Goal: Task Accomplishment & Management: Use online tool/utility

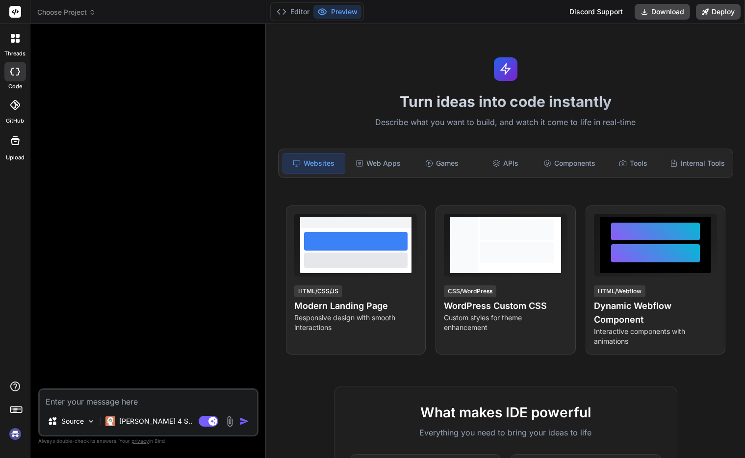
click at [620, 46] on div "Turn ideas into code instantly Describe what you want to build, and watch it co…" at bounding box center [505, 241] width 479 height 434
click at [144, 416] on div "Claude 4 S.." at bounding box center [149, 422] width 95 height 20
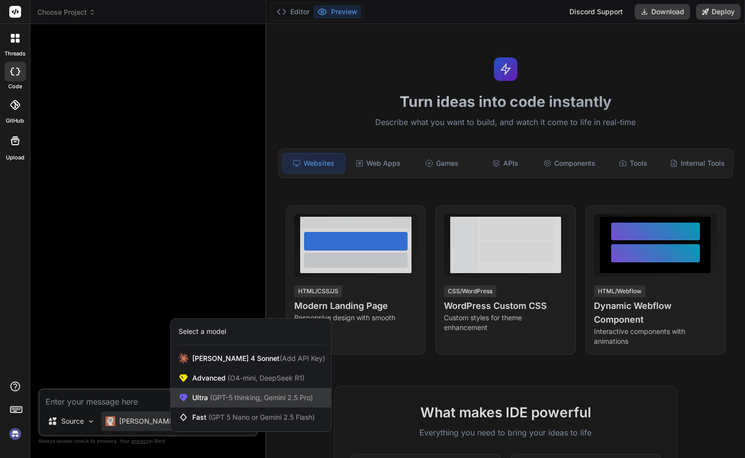
click at [208, 398] on span "Ultra (GPT-5 thinking, Gemini 2.5 Pro)" at bounding box center [252, 398] width 121 height 10
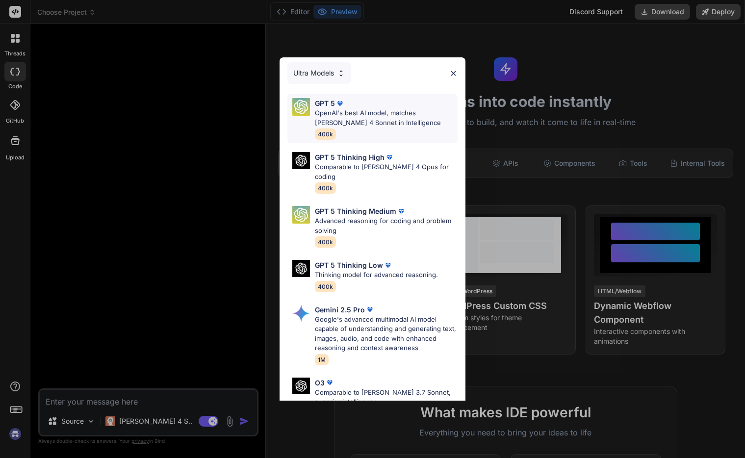
click at [369, 114] on p "OpenAI's best AI model, matches Claude 4 Sonnet in Intelligence" at bounding box center [386, 117] width 143 height 19
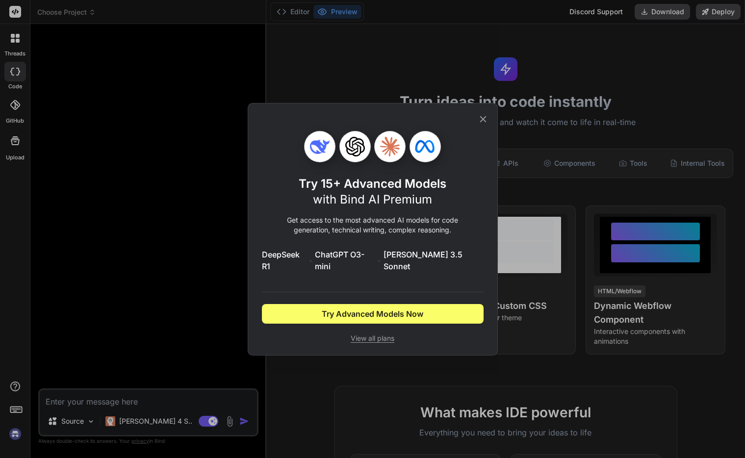
drag, startPoint x: 486, startPoint y: 124, endPoint x: 427, endPoint y: 200, distance: 96.2
click at [486, 124] on icon at bounding box center [483, 119] width 11 height 11
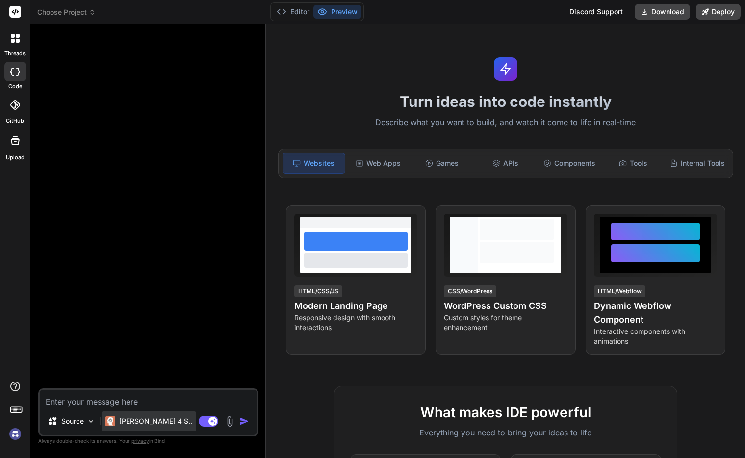
click at [152, 425] on p "Claude 4 S.." at bounding box center [155, 422] width 73 height 10
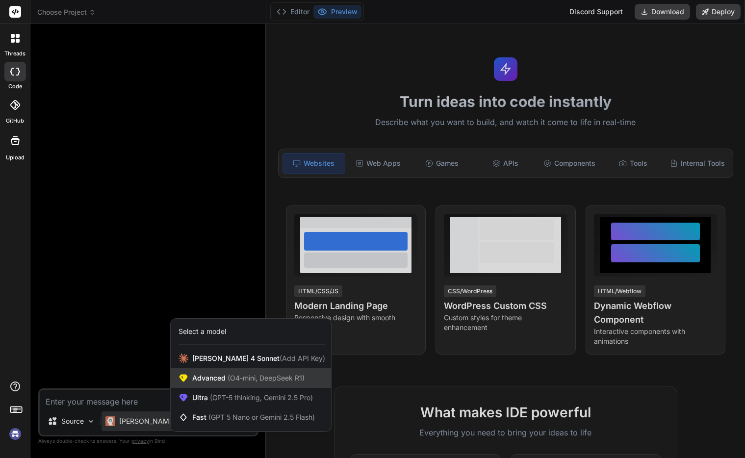
click at [203, 378] on span "Advanced (O4-mini, DeepSeek R1)" at bounding box center [248, 378] width 112 height 10
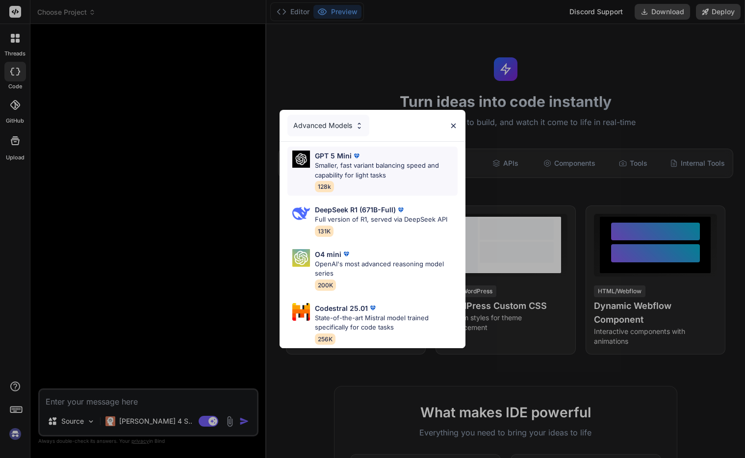
click at [383, 173] on p "Smaller, fast variant balancing speed and capability for light tasks" at bounding box center [386, 170] width 143 height 19
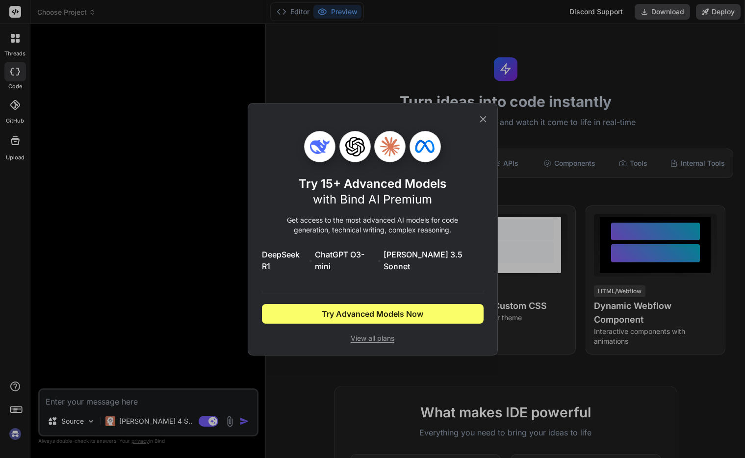
click at [480, 125] on icon at bounding box center [483, 119] width 11 height 11
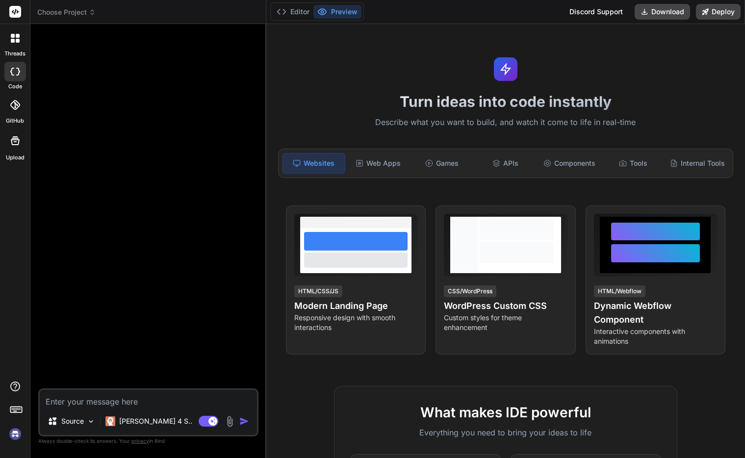
click at [15, 43] on div at bounding box center [15, 38] width 21 height 21
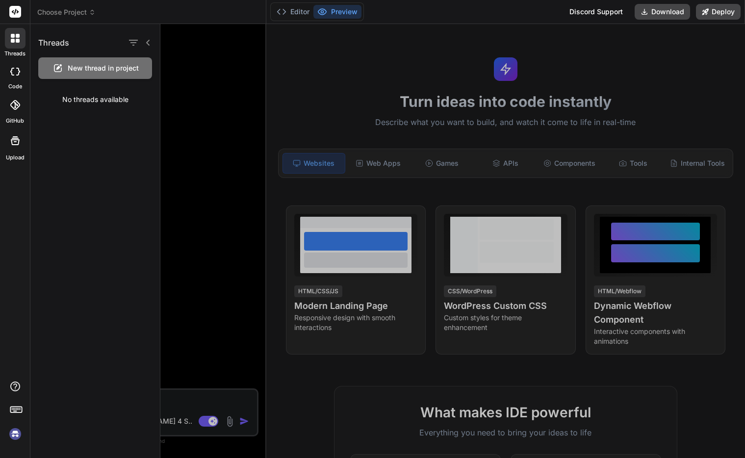
click at [112, 68] on span "New thread in project" at bounding box center [103, 68] width 71 height 10
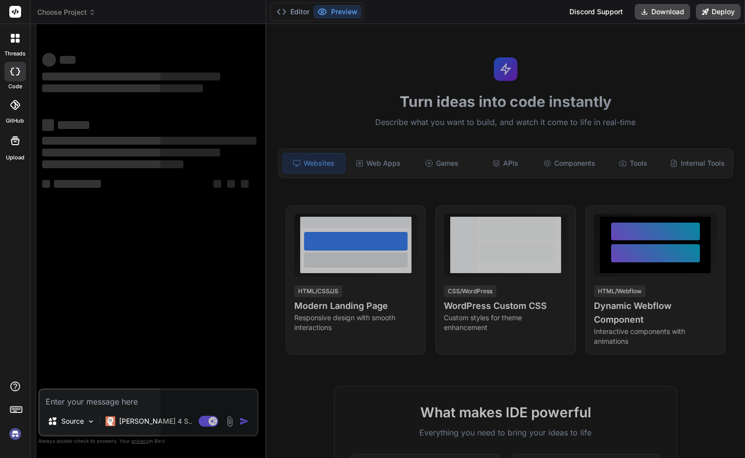
scroll to position [9, 0]
click at [194, 108] on div "‌ ‌ ‌ ‌ ‌ ‌ ‌ ‌ ‌ ‌ ‌ ‌ ‌ ‌" at bounding box center [149, 127] width 214 height 158
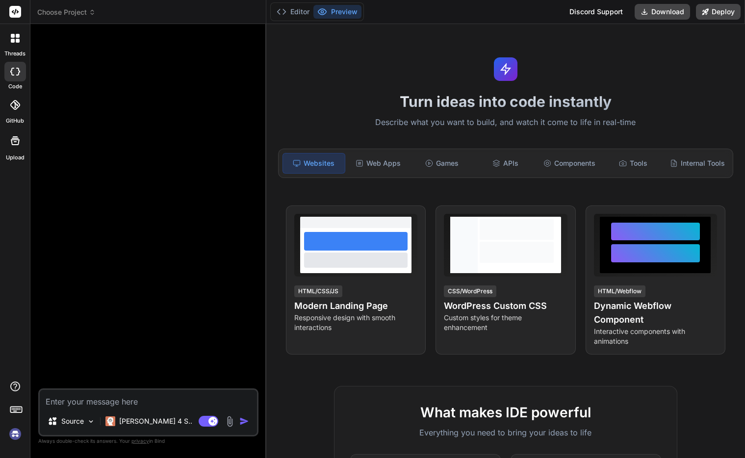
click at [177, 111] on div at bounding box center [149, 210] width 218 height 357
click at [90, 424] on img at bounding box center [91, 422] width 8 height 8
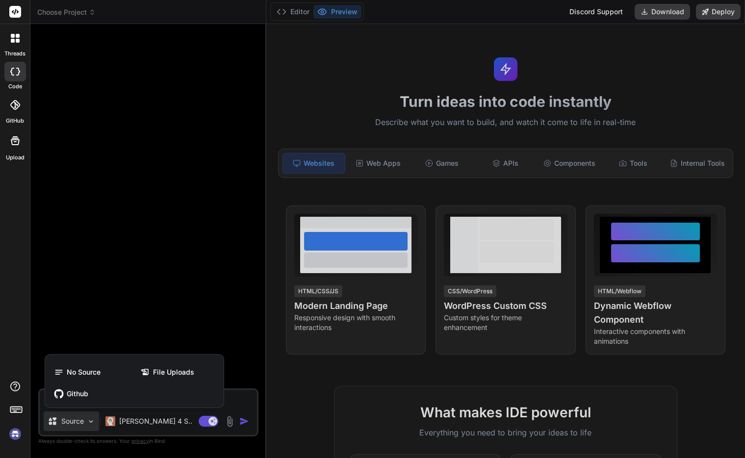
click at [106, 325] on div at bounding box center [372, 229] width 745 height 458
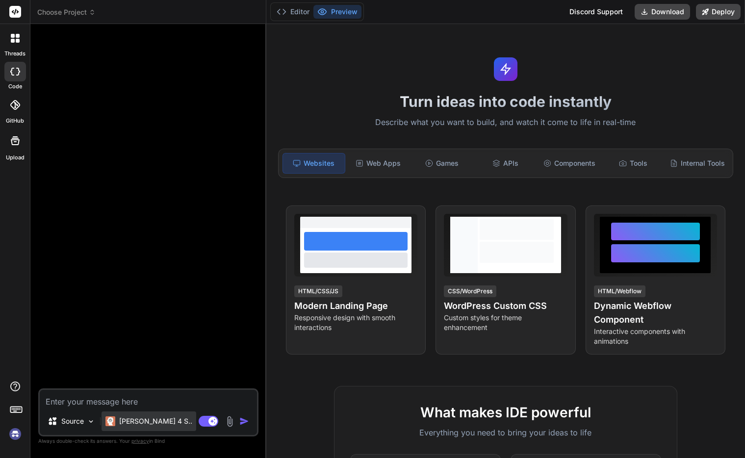
click at [149, 425] on p "Claude 4 S.." at bounding box center [155, 422] width 73 height 10
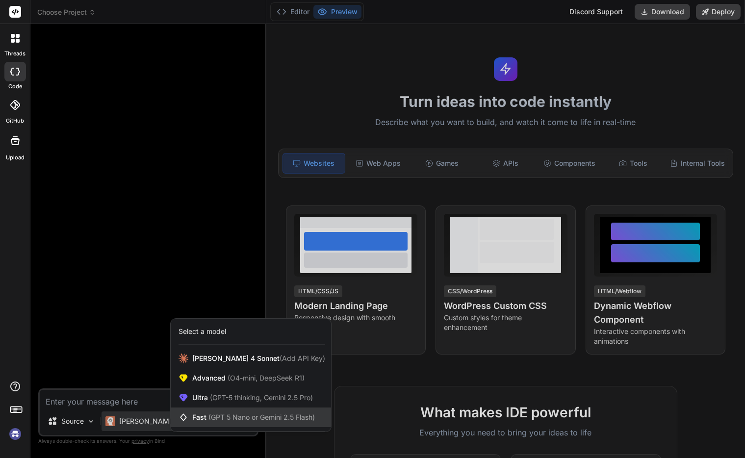
click at [222, 414] on span "(GPT 5 Nano or Gemini 2.5 Flash)" at bounding box center [262, 417] width 106 height 8
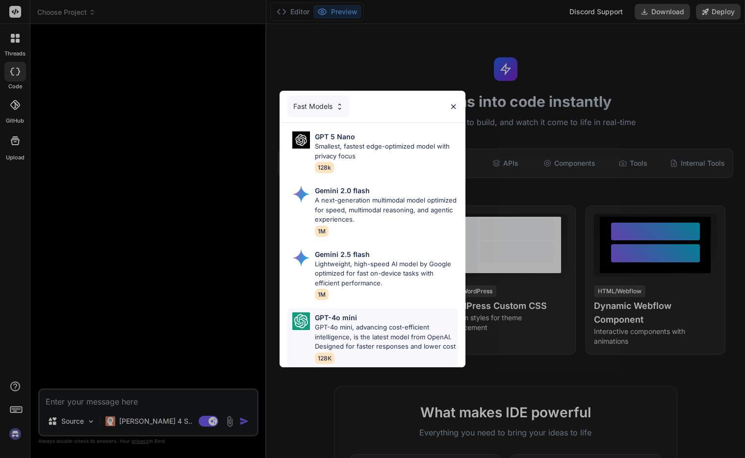
scroll to position [0, 0]
click at [356, 321] on p "GPT-4o mini" at bounding box center [336, 318] width 42 height 10
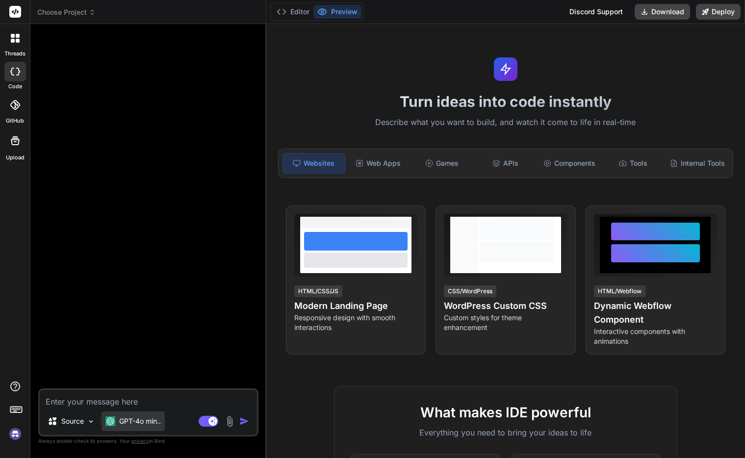
click at [146, 417] on p "GPT-4o min.." at bounding box center [140, 422] width 42 height 10
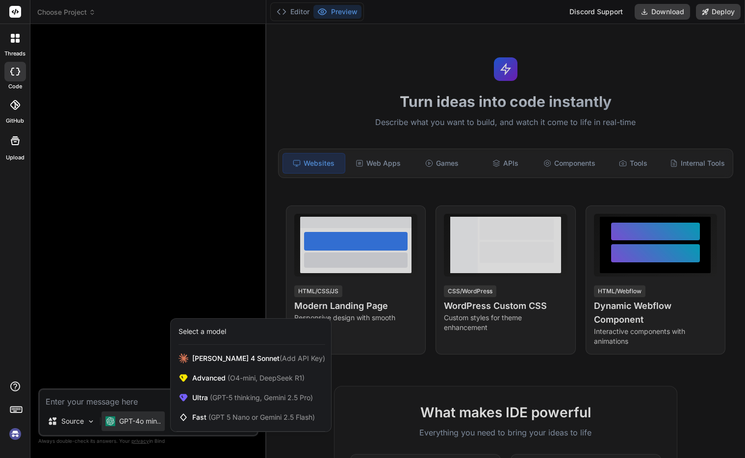
click at [190, 273] on div at bounding box center [372, 229] width 745 height 458
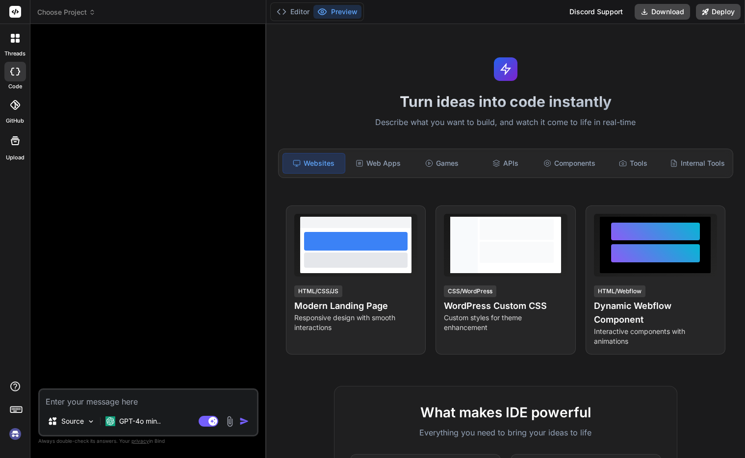
click at [105, 243] on div at bounding box center [149, 210] width 218 height 357
click at [90, 403] on textarea at bounding box center [148, 399] width 217 height 18
paste textarea "Prompt for Vibe Coding / AI Developer Build an MVP web + mobile app called “Rid…"
type textarea "x"
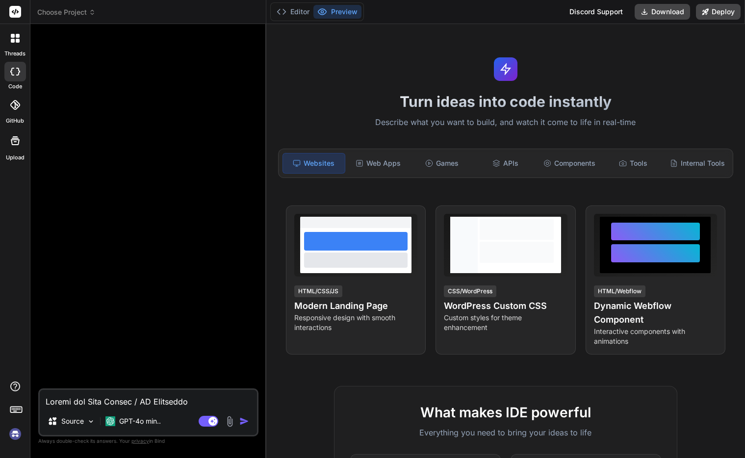
scroll to position [944, 0]
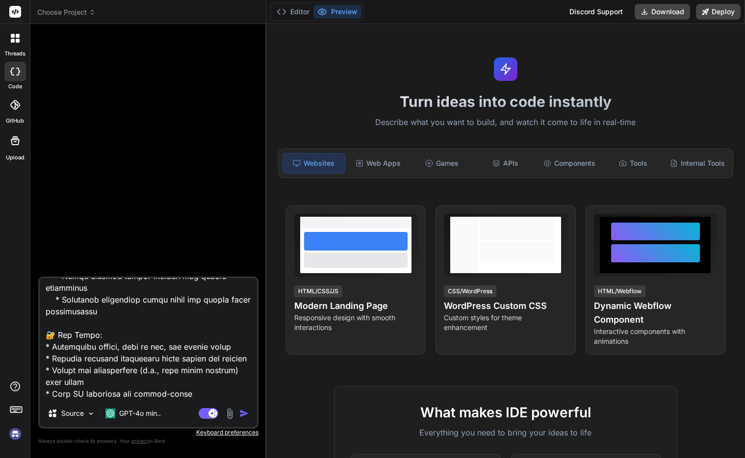
type textarea "Prompt for Vibe Coding / AI Developer Build an MVP web + mobile app called “Rid…"
click at [244, 416] on img "button" at bounding box center [244, 414] width 10 height 10
type textarea "x"
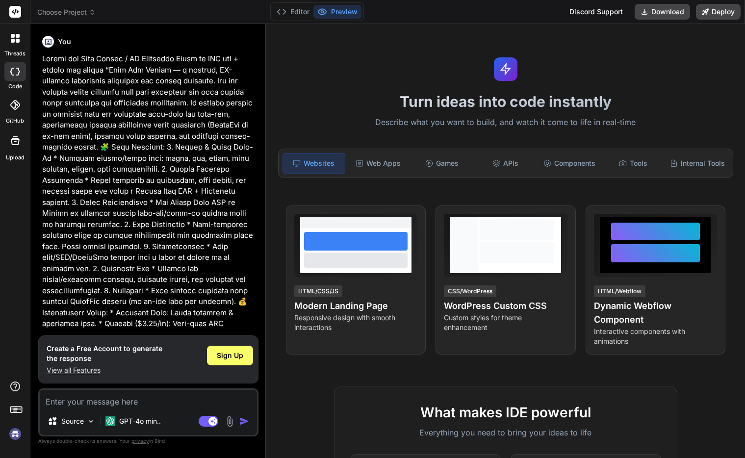
scroll to position [389, 0]
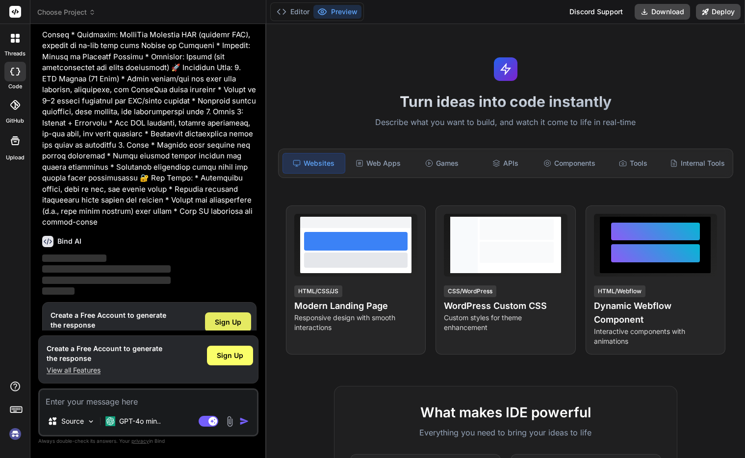
click at [232, 317] on span "Sign Up" at bounding box center [228, 322] width 26 height 10
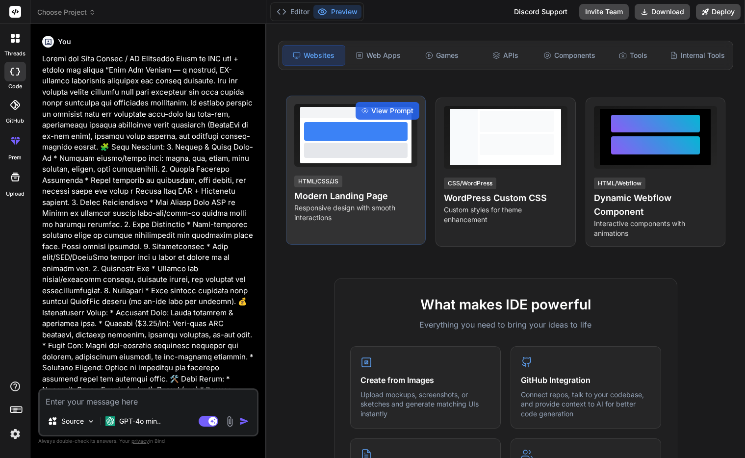
scroll to position [136, 0]
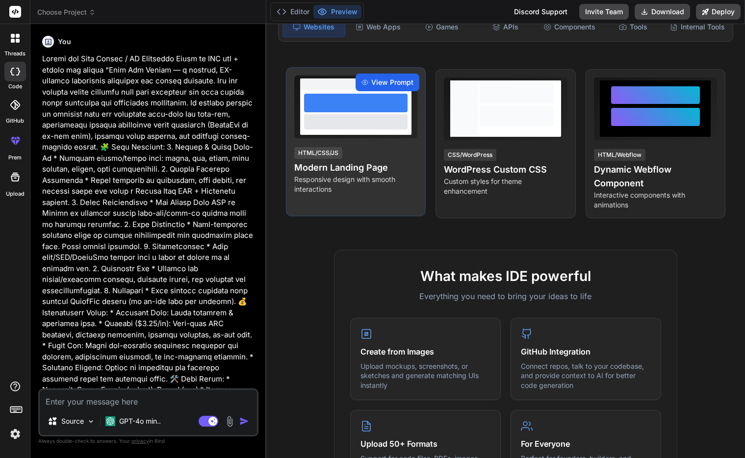
click at [390, 80] on span "View Prompt" at bounding box center [392, 83] width 42 height 10
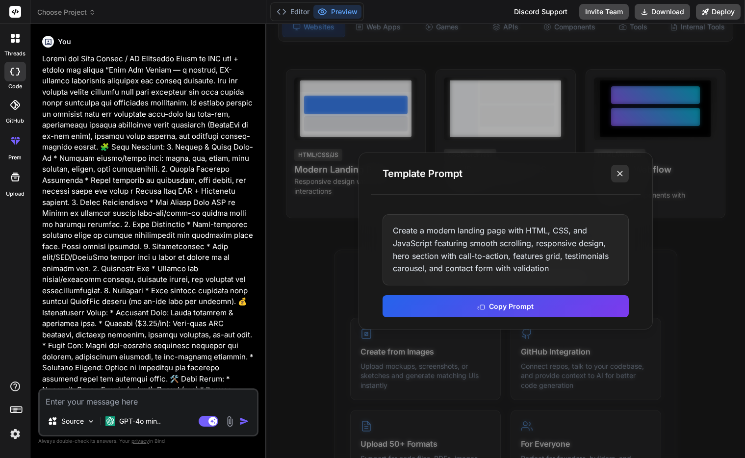
scroll to position [0, 0]
click at [617, 176] on icon at bounding box center [620, 174] width 10 height 10
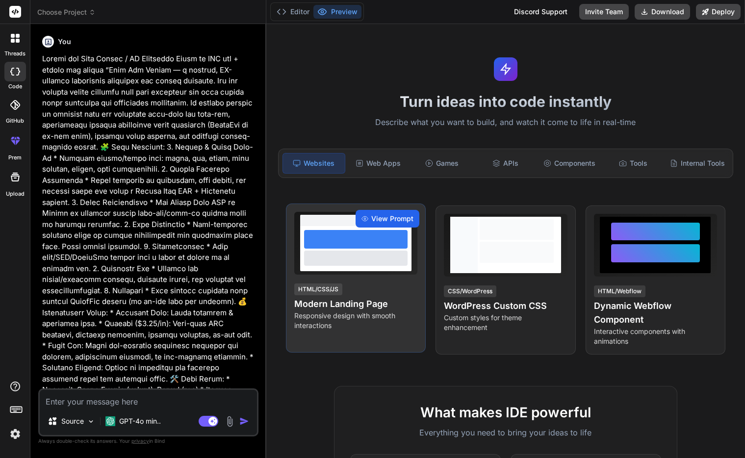
click at [386, 218] on span "View Prompt" at bounding box center [392, 219] width 42 height 10
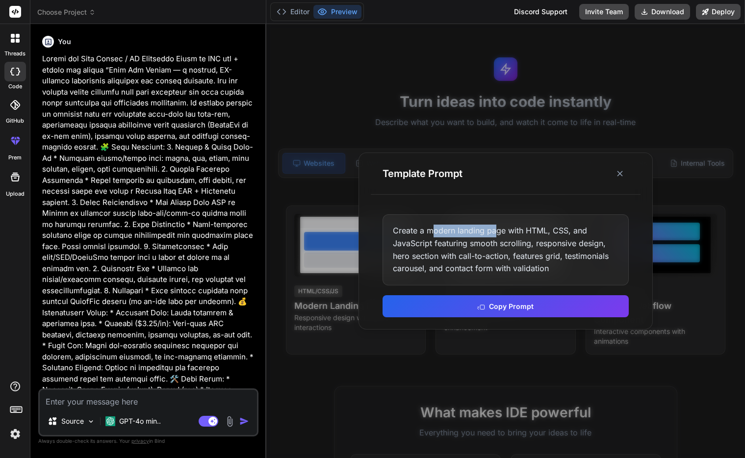
drag, startPoint x: 431, startPoint y: 235, endPoint x: 495, endPoint y: 235, distance: 64.3
click at [495, 235] on div "Create a modern landing page with HTML, CSS, and JavaScript featuring smooth sc…" at bounding box center [506, 249] width 246 height 71
click at [527, 248] on div "Create a modern landing page with HTML, CSS, and JavaScript featuring smooth sc…" at bounding box center [506, 249] width 246 height 71
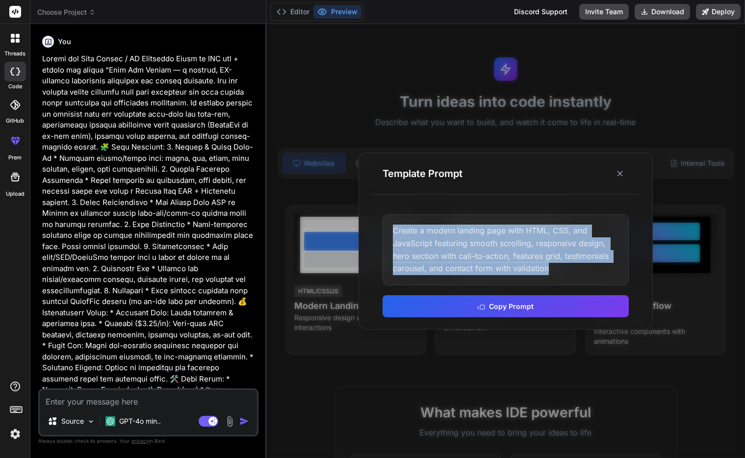
drag, startPoint x: 564, startPoint y: 271, endPoint x: 394, endPoint y: 229, distance: 175.3
click at [394, 229] on div "Create a modern landing page with HTML, CSS, and JavaScript featuring smooth sc…" at bounding box center [506, 249] width 246 height 71
click at [502, 267] on div "Create a modern landing page with HTML, CSS, and JavaScript featuring smooth sc…" at bounding box center [506, 249] width 246 height 71
drag, startPoint x: 567, startPoint y: 273, endPoint x: 386, endPoint y: 235, distance: 184.5
click at [394, 231] on div "Create a modern landing page with HTML, CSS, and JavaScript featuring smooth sc…" at bounding box center [506, 249] width 246 height 71
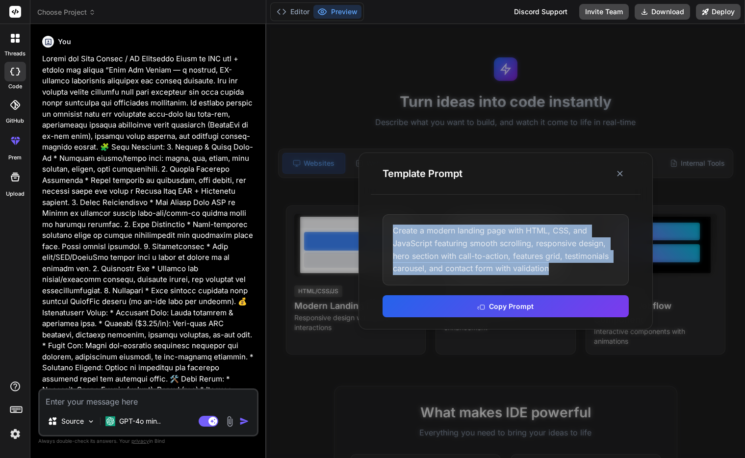
copy div "Create a modern landing page with HTML, CSS, and JavaScript featuring smooth sc…"
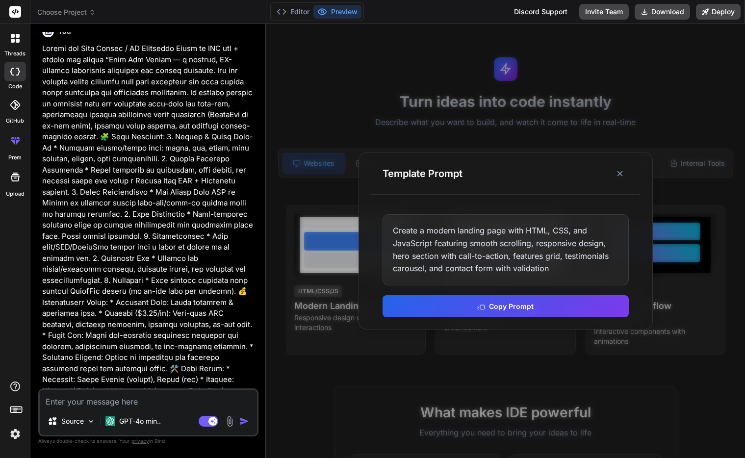
click at [136, 255] on p at bounding box center [149, 324] width 214 height 563
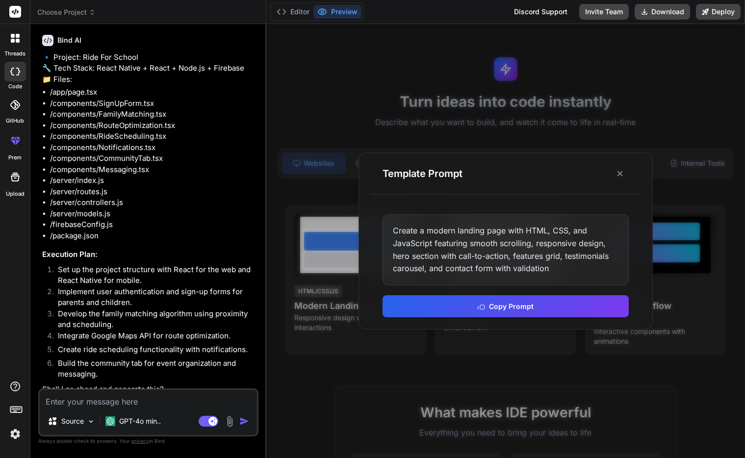
click at [134, 400] on textarea at bounding box center [148, 399] width 217 height 18
type textarea "x"
type textarea "y"
type textarea "x"
type textarea "ye"
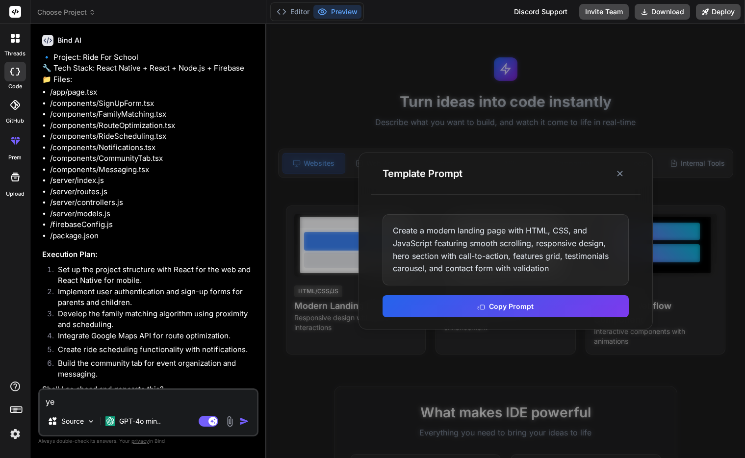
type textarea "x"
type textarea "yes"
type textarea "x"
type textarea "yes"
type textarea "x"
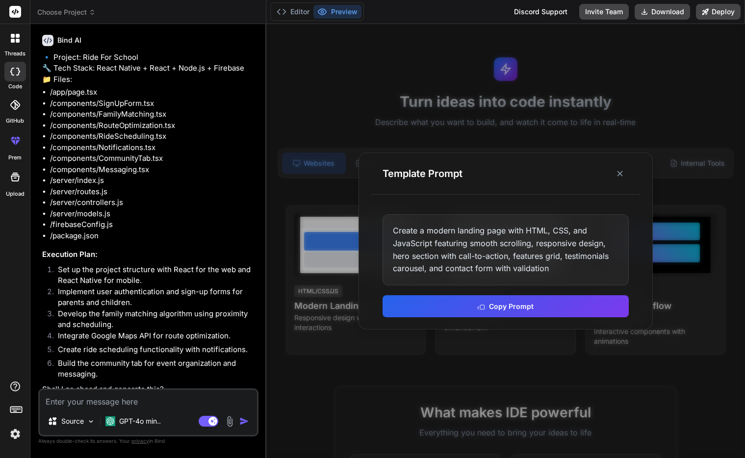
scroll to position [690, 0]
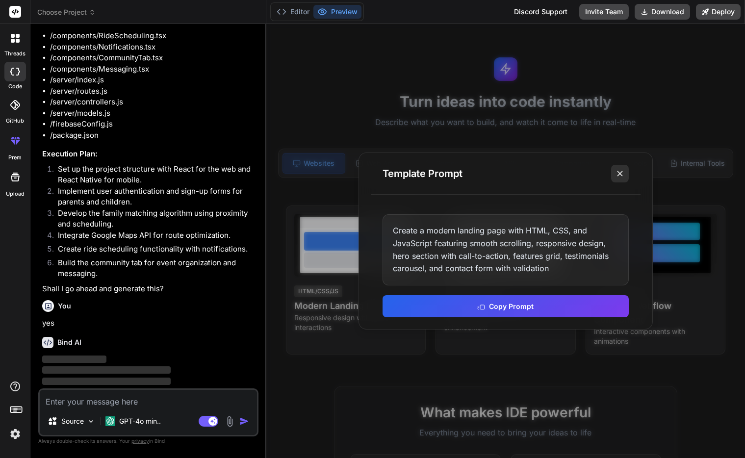
click at [623, 174] on icon at bounding box center [620, 174] width 10 height 10
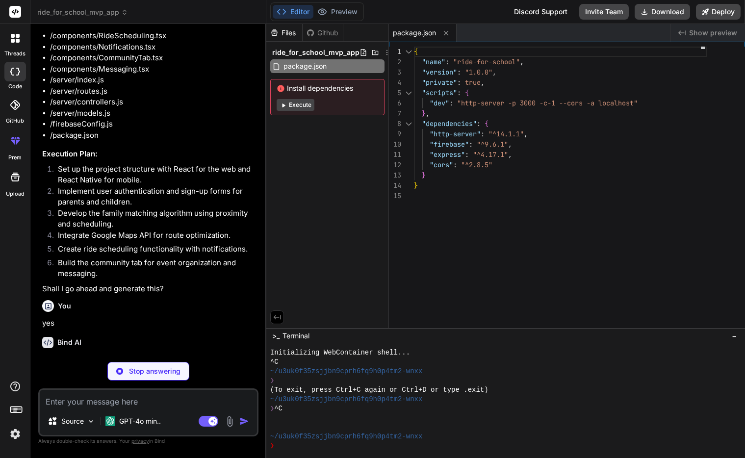
type textarea "x"
type textarea "}; export default App;"
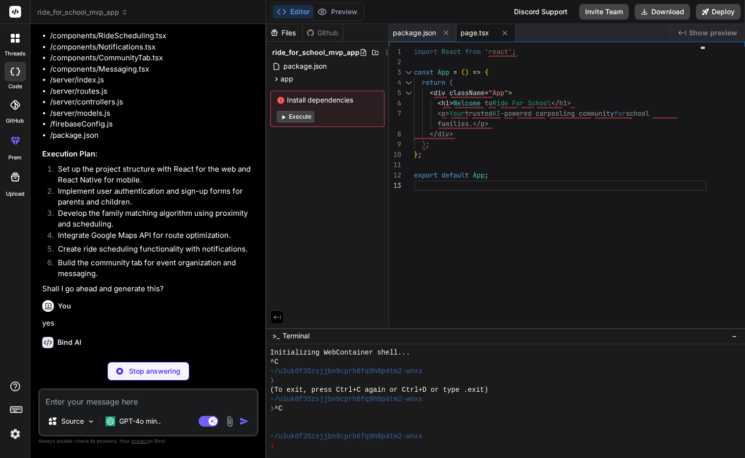
click at [294, 117] on button "Execute" at bounding box center [296, 117] width 38 height 12
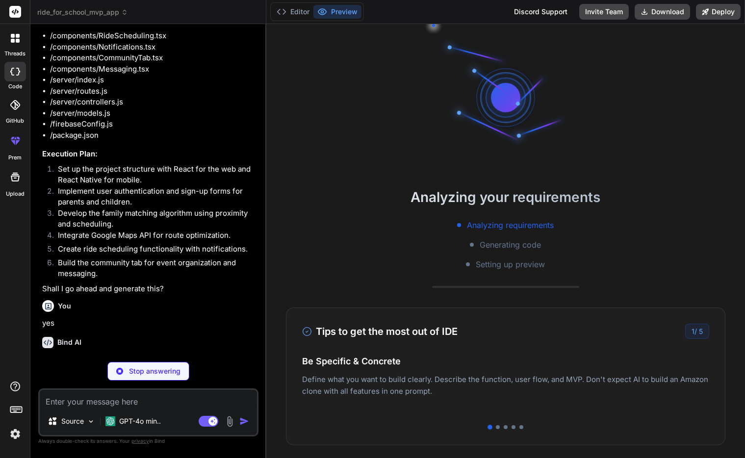
scroll to position [56, 0]
type textarea "x"
type textarea "}; export default SignUpForm;"
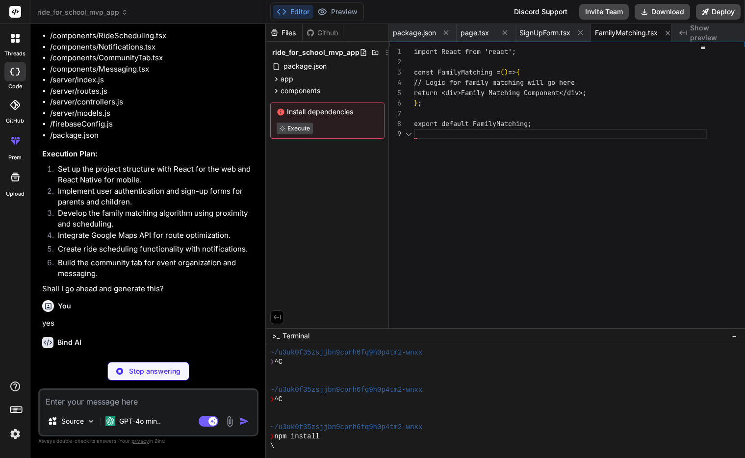
type textarea "x"
type textarea "import React from 'react'; const FamilyMatching = () => { // Logic for family m…"
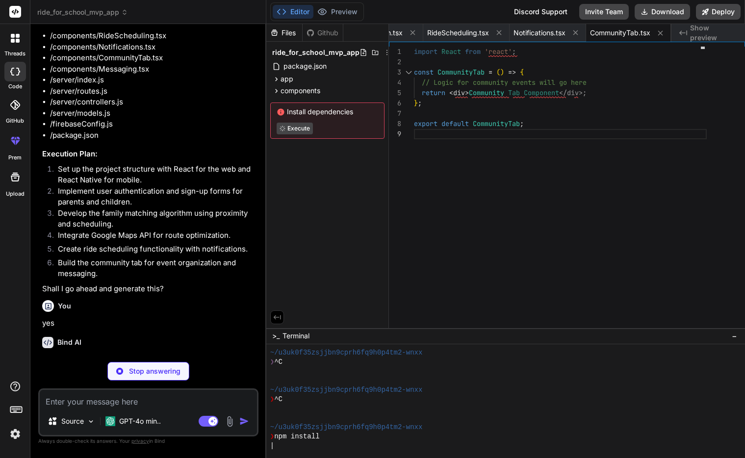
scroll to position [0, 424]
type textarea "x"
type textarea "console.log(`Server is running on port ${PORT}`); });"
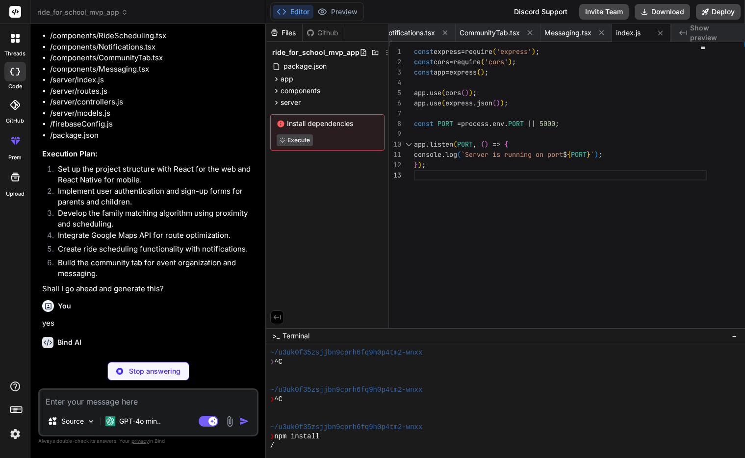
type textarea "x"
type textarea "const express = require('express'); const router = express.Router(); // Define …"
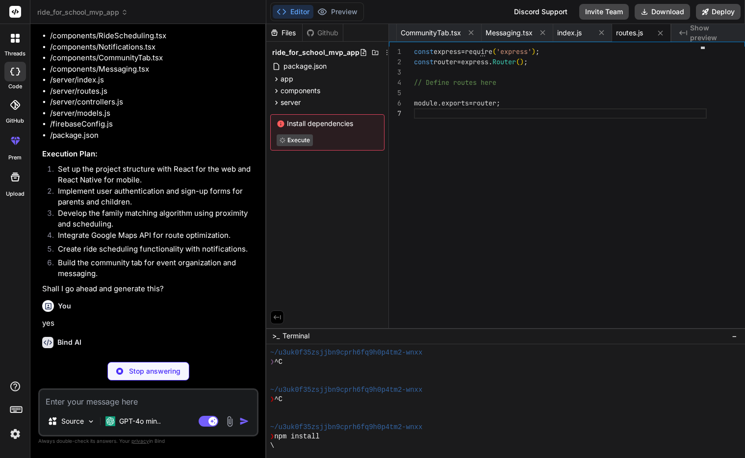
type textarea "x"
type textarea "// Controllers for handling requests will go here"
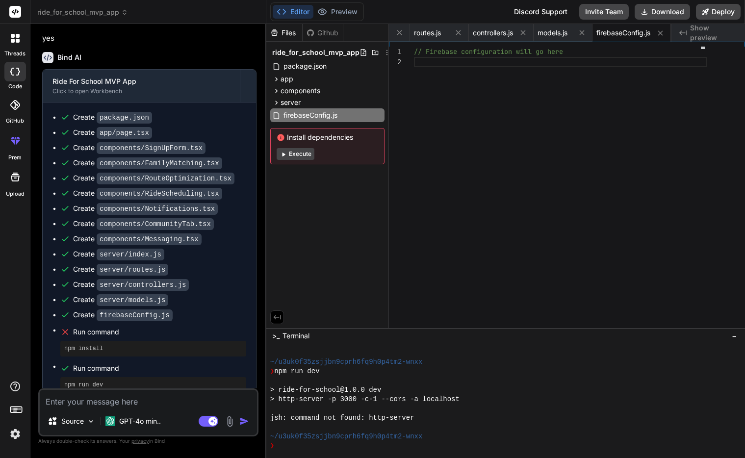
scroll to position [974, 0]
click at [298, 155] on button "Execute" at bounding box center [296, 154] width 38 height 12
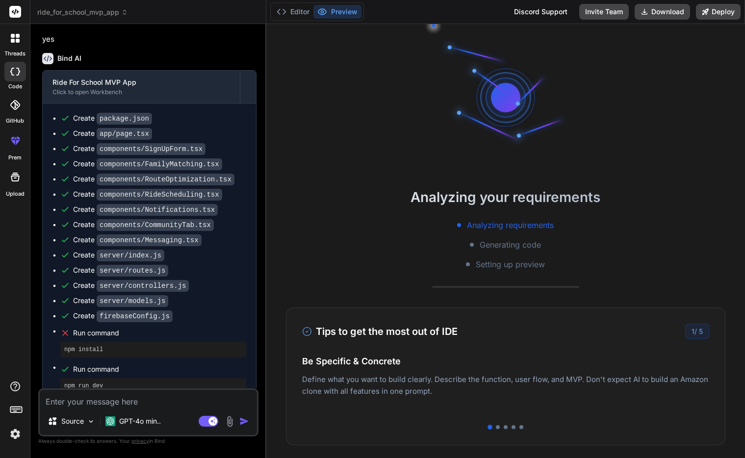
scroll to position [326, 0]
type textarea "x"
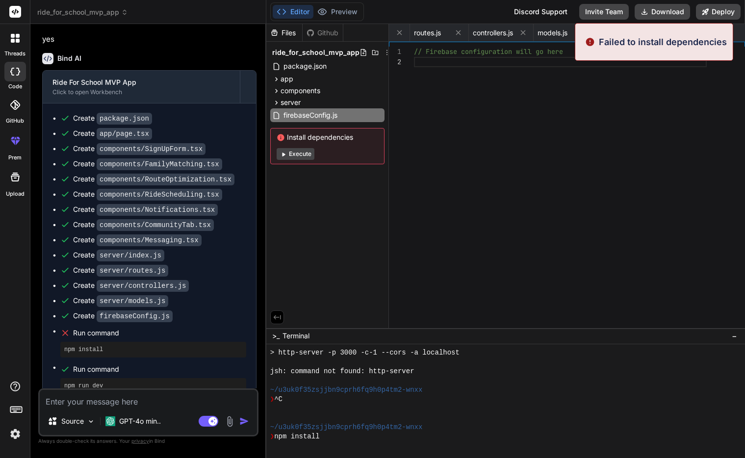
scroll to position [373, 0]
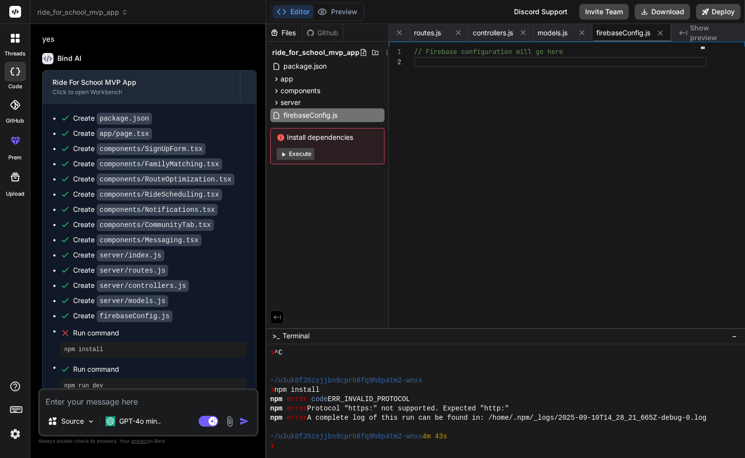
click at [625, 34] on span "firebaseConfig.js" at bounding box center [624, 33] width 54 height 10
click at [561, 35] on span "models.js" at bounding box center [553, 33] width 30 height 10
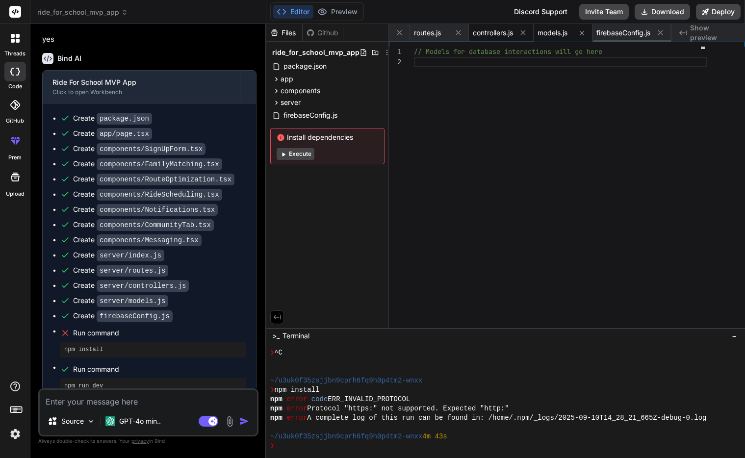
click at [490, 35] on span "controllers.js" at bounding box center [493, 33] width 40 height 10
click at [425, 35] on span "routes.js" at bounding box center [427, 33] width 27 height 10
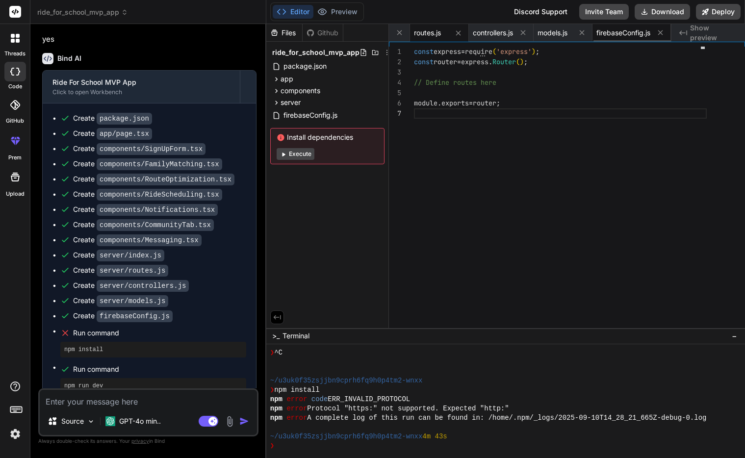
click at [622, 35] on span "firebaseConfig.js" at bounding box center [624, 33] width 54 height 10
type textarea "// Firebase configuration will go here"
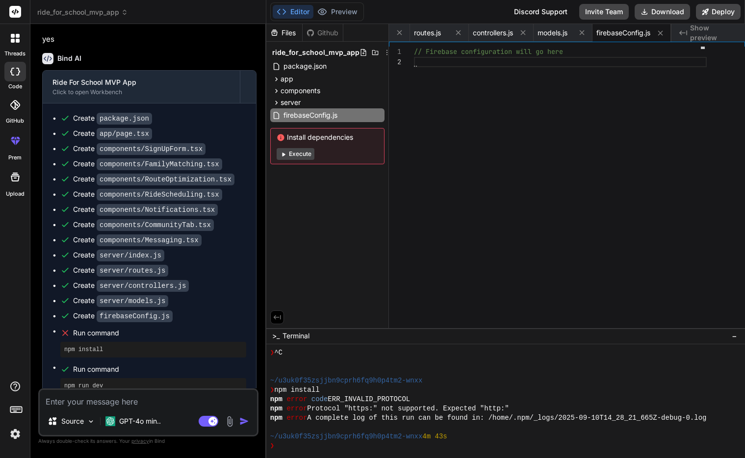
click at [709, 33] on span "Show preview" at bounding box center [713, 33] width 47 height 20
click at [298, 155] on button "Execute" at bounding box center [296, 154] width 38 height 12
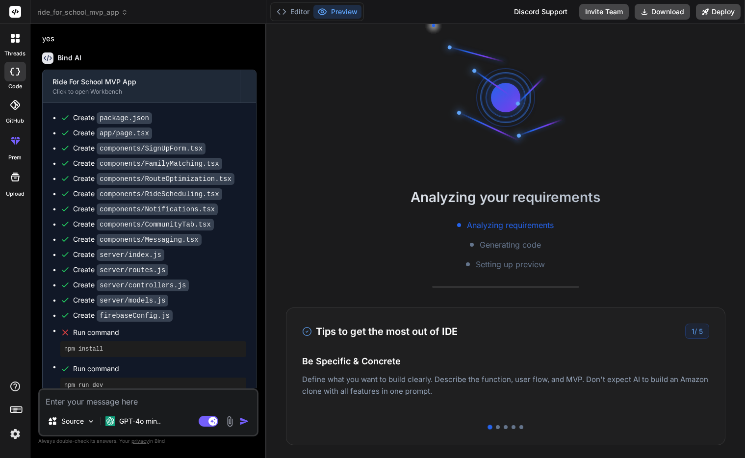
scroll to position [974, 0]
click at [110, 401] on textarea at bounding box center [148, 399] width 217 height 18
type textarea "x"
type textarea "g"
type textarea "x"
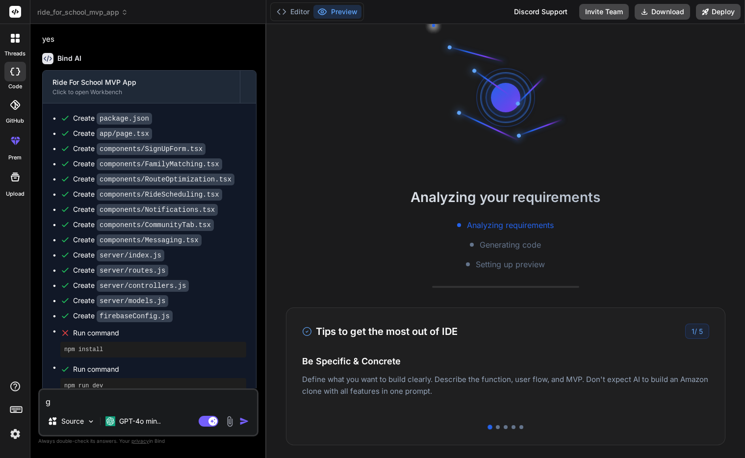
type textarea "gi"
type textarea "x"
type textarea "giv"
type textarea "x"
type textarea "give"
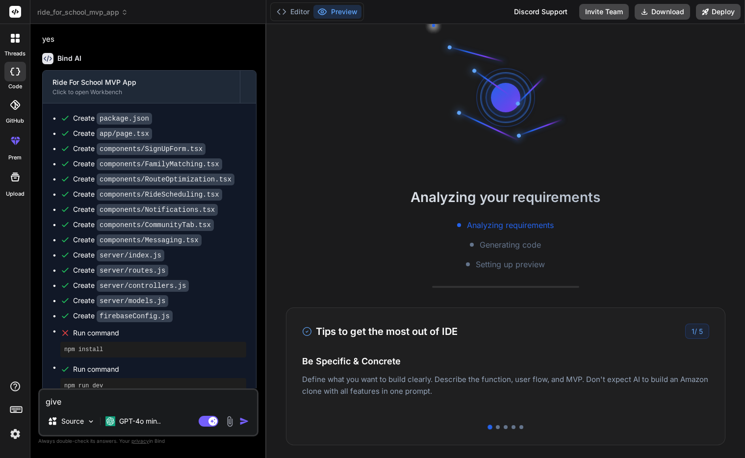
type textarea "x"
type textarea "give"
type textarea "x"
type textarea "give m"
type textarea "x"
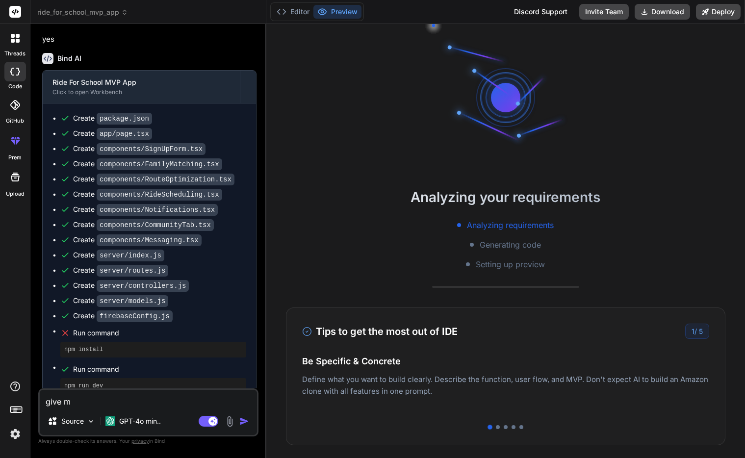
type textarea "give me"
type textarea "x"
type textarea "give me"
type textarea "x"
type textarea "give me j"
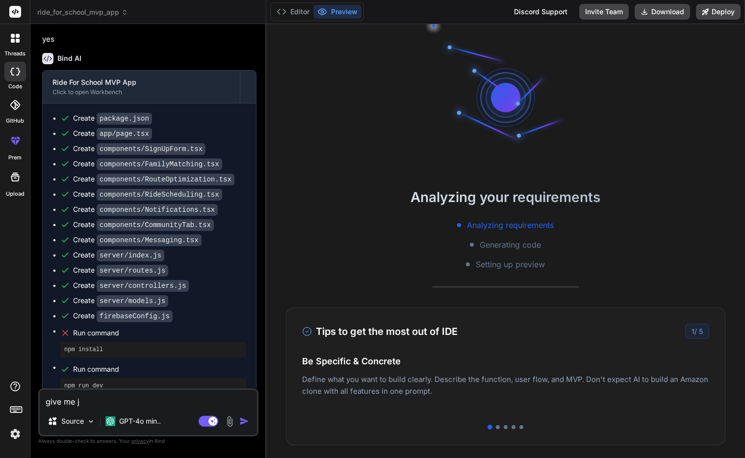
type textarea "x"
type textarea "give me ju"
type textarea "x"
type textarea "give me jus"
type textarea "x"
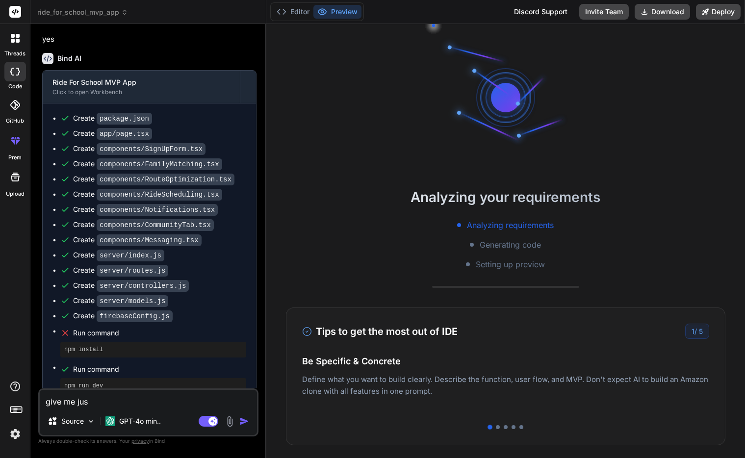
type textarea "give me just"
type textarea "x"
type textarea "give me just"
type textarea "x"
type textarea "give me just a"
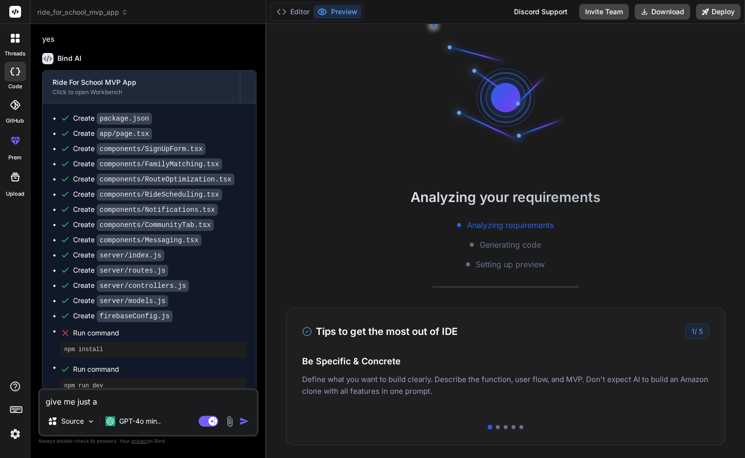
type textarea "x"
type textarea "give me just an"
type textarea "x"
type textarea "give me just an"
type textarea "x"
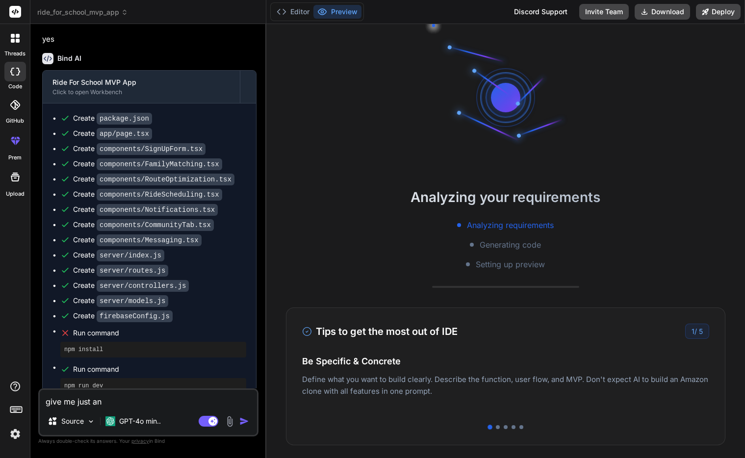
type textarea "give me just an m"
type textarea "x"
type textarea "give me just an mv"
type textarea "x"
type textarea "give me just an mvp"
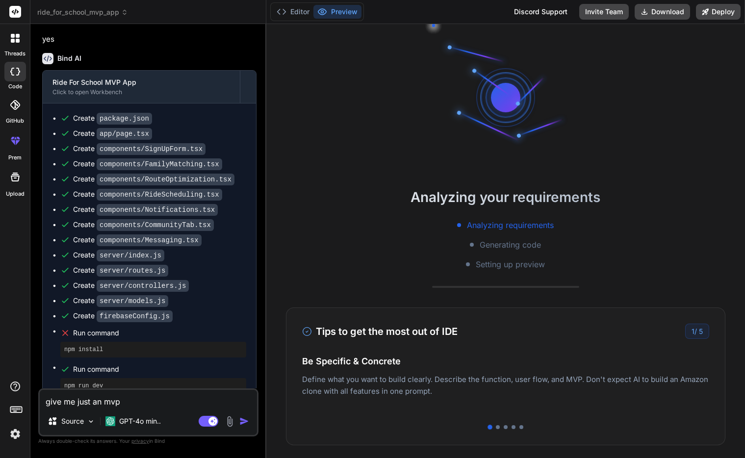
type textarea "x"
type textarea "give me just an mvp"
type textarea "x"
type textarea "give me just an mvp p"
type textarea "x"
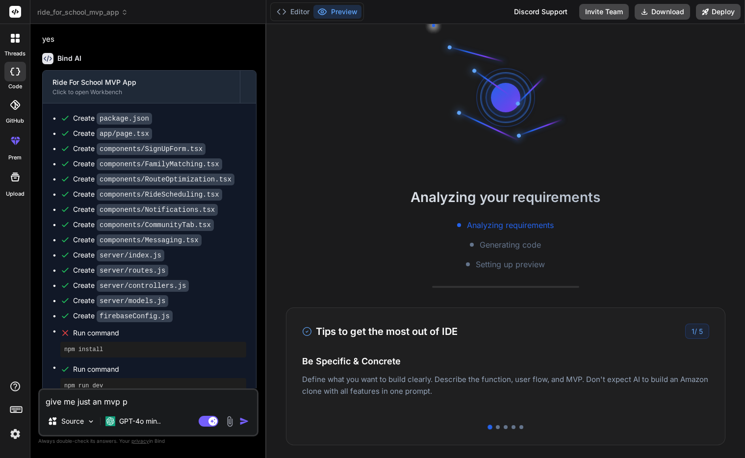
type textarea "give me just an mvp"
type textarea "x"
type textarea "give me just an mvp s"
type textarea "x"
type textarea "give me just an mvp si"
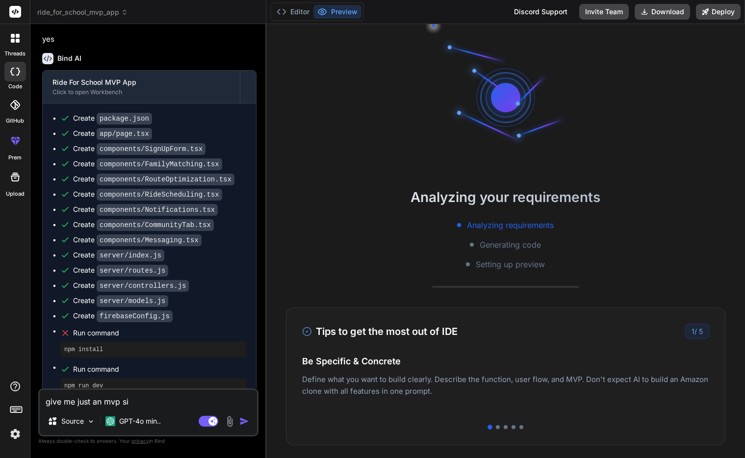
type textarea "x"
type textarea "give me just an mvp sim"
type textarea "x"
type textarea "give me just an mvp simp"
type textarea "x"
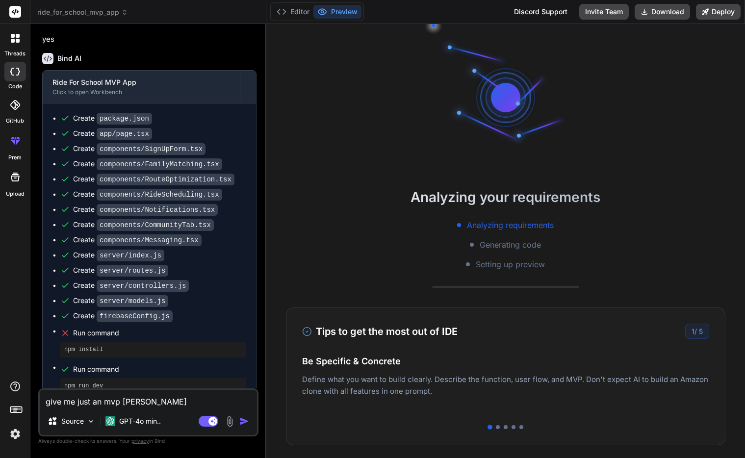
type textarea "give me just an mvp simpl"
type textarea "x"
type textarea "give me just an mvp simpli"
type textarea "x"
type textarea "give me just an mvp simplii"
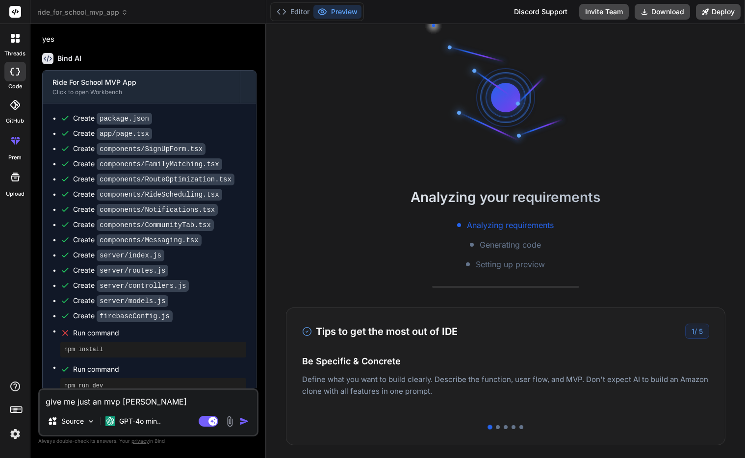
type textarea "x"
type textarea "give me just an mvp simpli"
type textarea "x"
type textarea "give me just an mvp simplif"
type textarea "x"
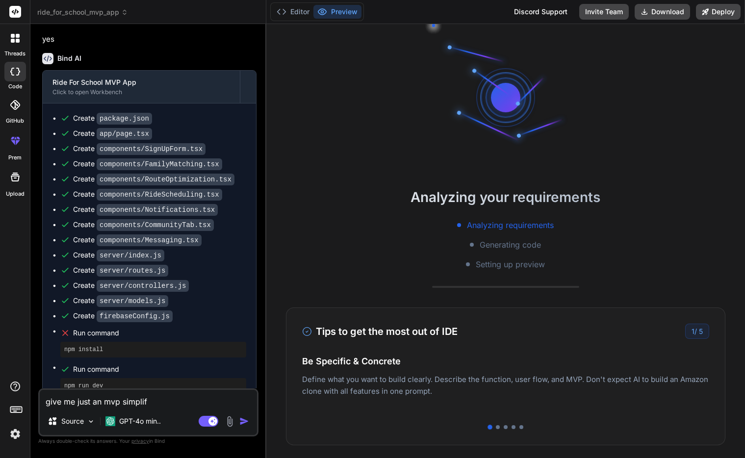
type textarea "give me just an mvp simplify"
type textarea "x"
type textarea "give me just an mvp simplify"
type textarea "x"
type textarea "give me just an mvp simplify t"
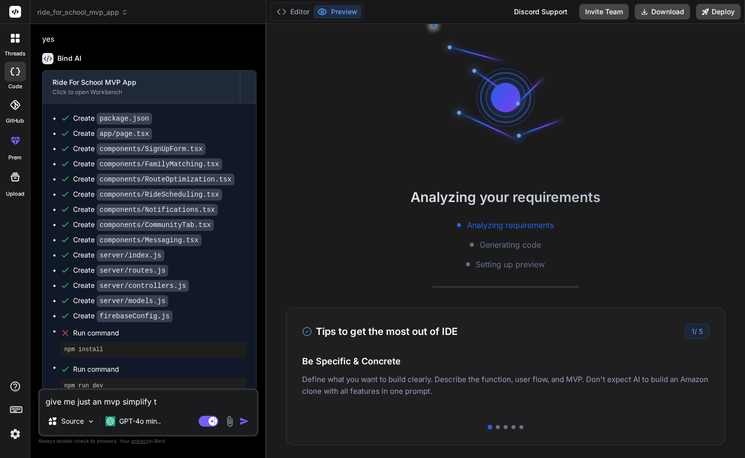
type textarea "x"
type textarea "give me just an mvp simplify th"
type textarea "x"
type textarea "give me just an mvp simplify the"
type textarea "x"
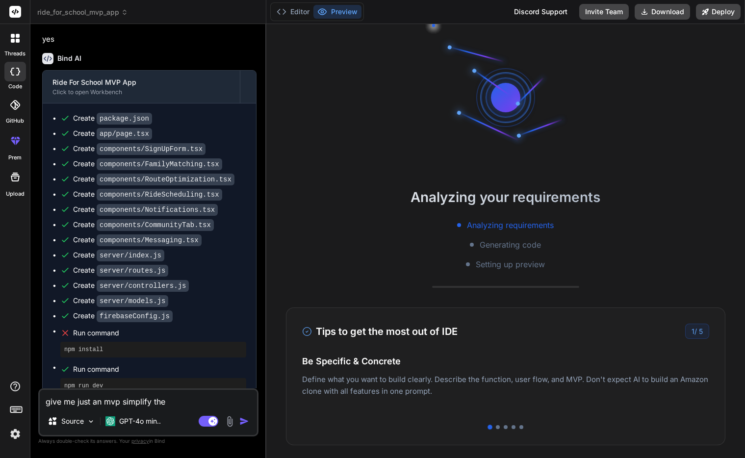
type textarea "give me just an mvp simplify the"
type textarea "x"
type textarea "give me just an mvp simplify the p"
type textarea "x"
type textarea "give me just an mvp simplify the pr"
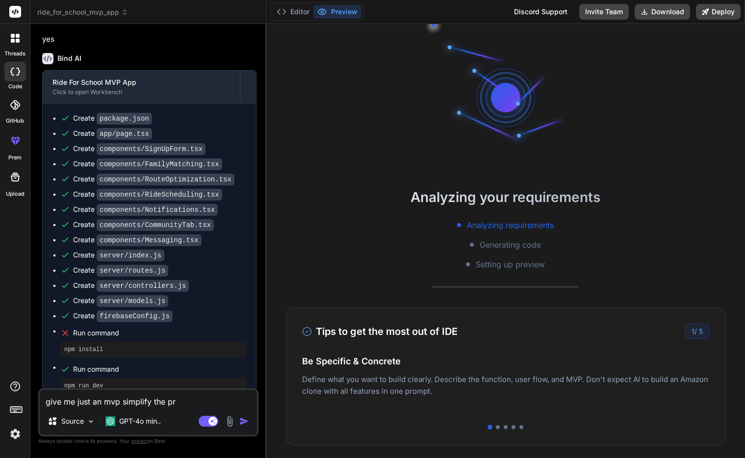
type textarea "x"
type textarea "give me just an mvp simplify the pro"
type textarea "x"
type textarea "give me just an mvp simplify the proc"
type textarea "x"
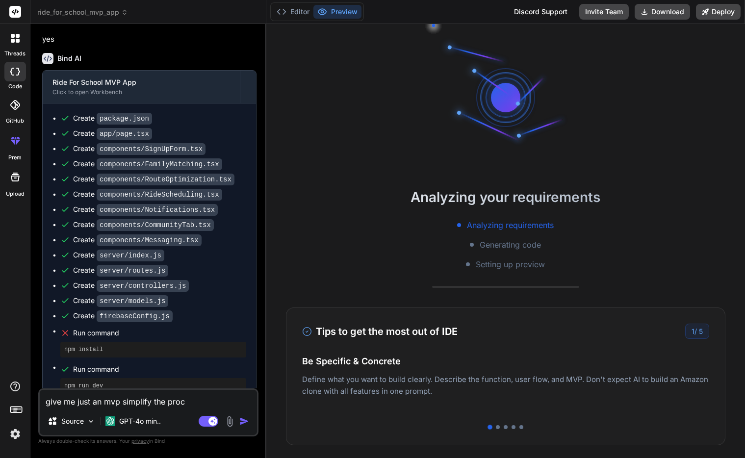
type textarea "give me just an mvp simplify the proce"
type textarea "x"
type textarea "give me just an mvp simplify the proces"
type textarea "x"
type textarea "give me just an mvp simplify the process"
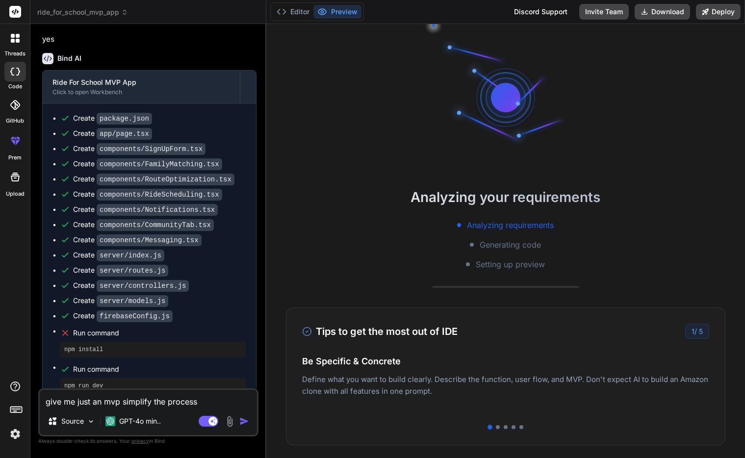
type textarea "x"
type textarea "give me just an mvp simplify the process"
type textarea "x"
type textarea "give me just an mvp simplify the process t"
type textarea "x"
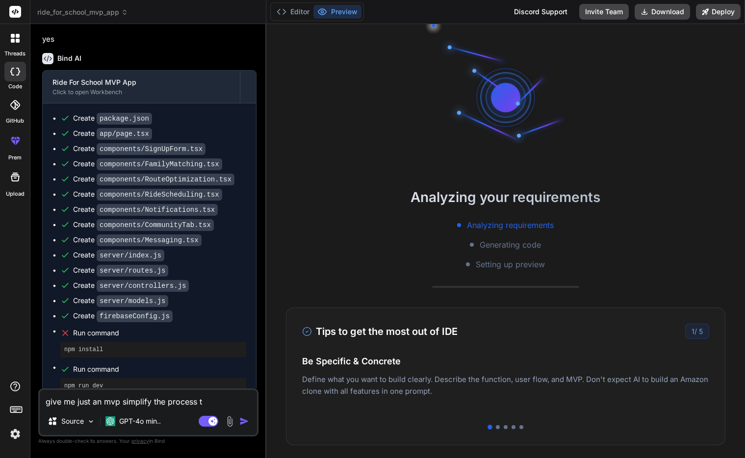
type textarea "give me just an mvp simplify the process to"
type textarea "x"
type textarea "give me just an mvp simplify the process to"
type textarea "x"
type textarea "give me just an mvp simplify the process to g"
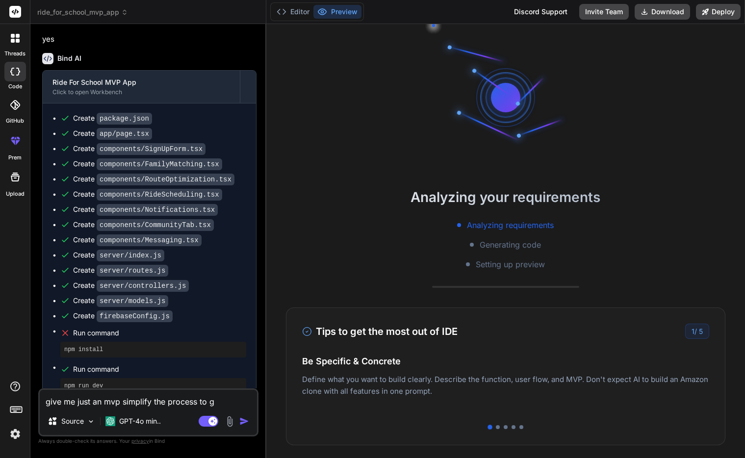
type textarea "x"
type textarea "give me just an mvp simplify the process to ge"
type textarea "x"
type textarea "give me just an mvp simplify the process to get"
type textarea "x"
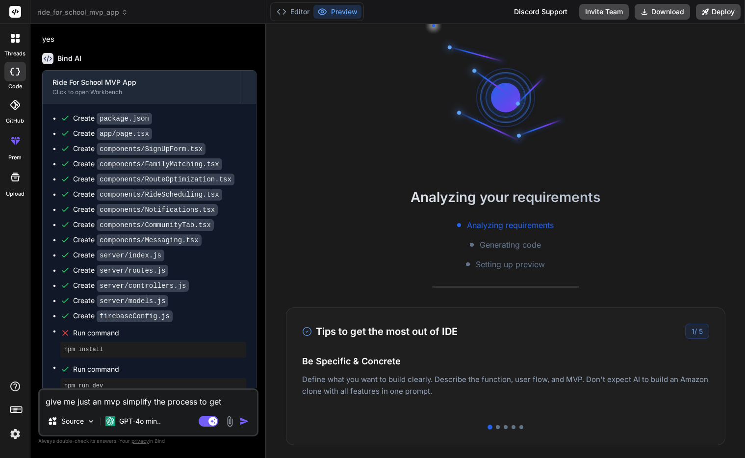
type textarea "give me just an mvp simplify the process to get"
type textarea "x"
type textarea "give me just an mvp simplify the process to get i"
type textarea "x"
type textarea "give me just an mvp simplify the process to get"
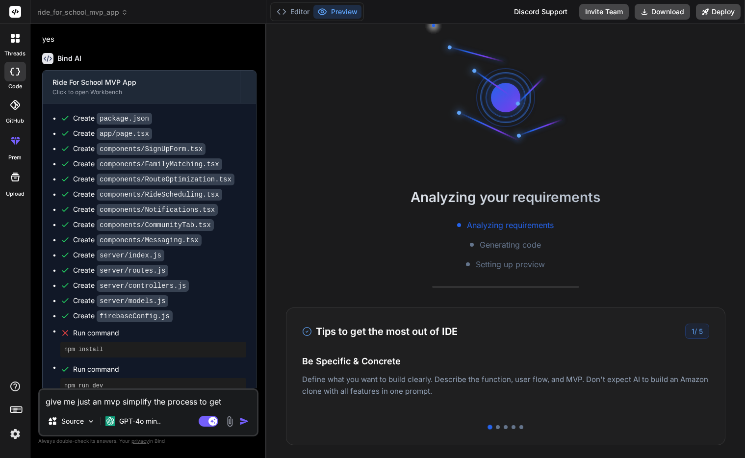
type textarea "x"
type textarea "give me just an mvp simplify the process to get"
type textarea "x"
type textarea "give me just an mvp simplify the process to ge"
type textarea "x"
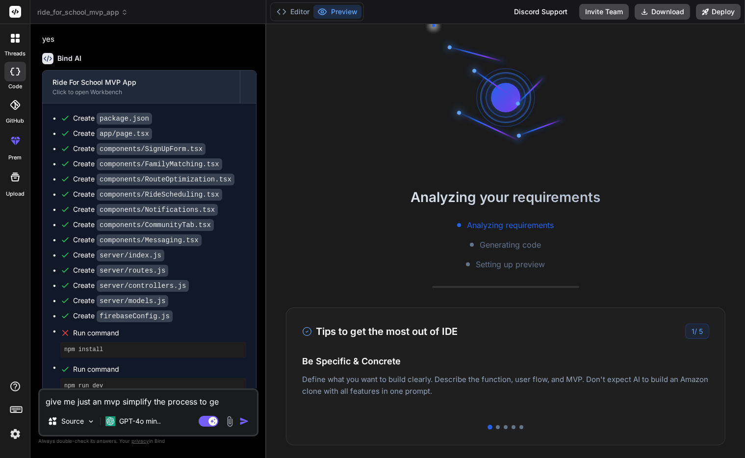
type textarea "give me just an mvp simplify the process to g"
type textarea "x"
type textarea "give me just an mvp simplify the process to"
type textarea "x"
type textarea "give me just an mvp simplify the process to"
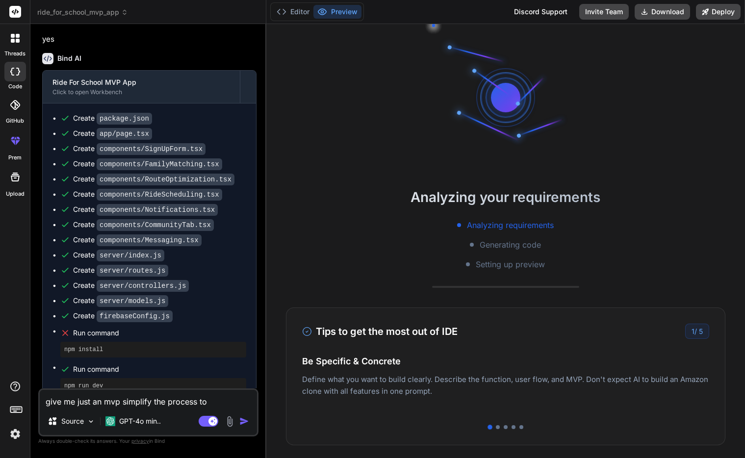
type textarea "x"
type textarea "give me just an mvp simplify the process to"
type textarea "x"
type textarea "give me just an mvp simplify the process to s"
type textarea "x"
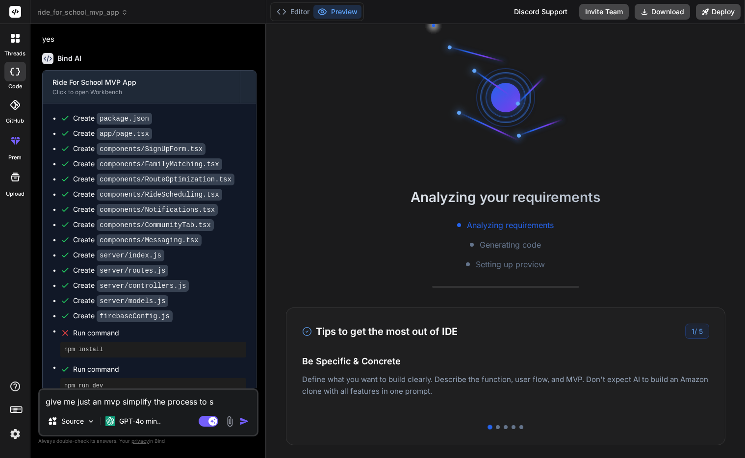
type textarea "give me just an mvp simplify the process to sh"
type textarea "x"
type textarea "give me just an mvp simplify the process to sho"
type textarea "x"
type textarea "give me just an mvp simplify the process to show"
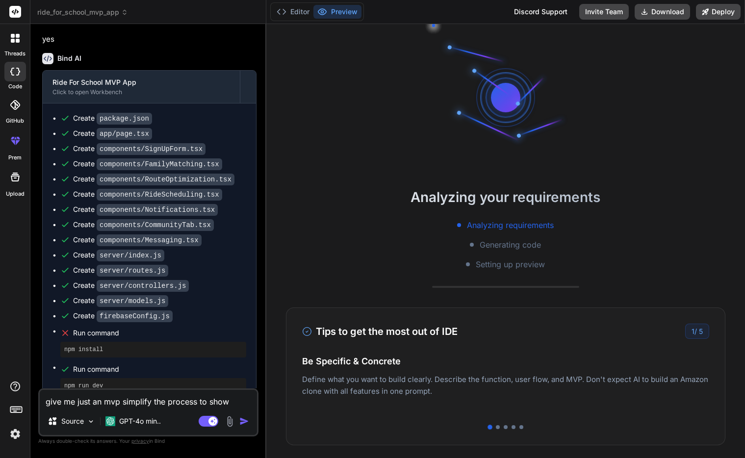
type textarea "x"
type textarea "give me just an mvp simplify the process to show"
type textarea "x"
type textarea "give me just an mvp simplify the process to show m"
type textarea "x"
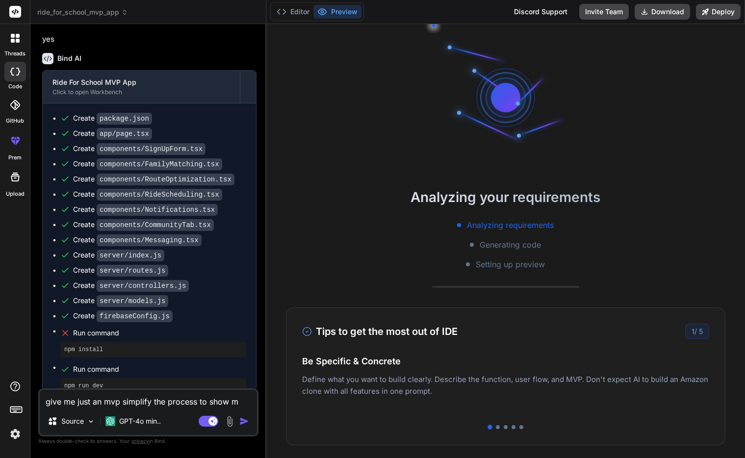
type textarea "give me just an mvp simplify the process to show me"
type textarea "x"
type textarea "give me just an mvp simplify the process to show me"
type textarea "x"
type textarea "give me just an mvp simplify the process to show me a"
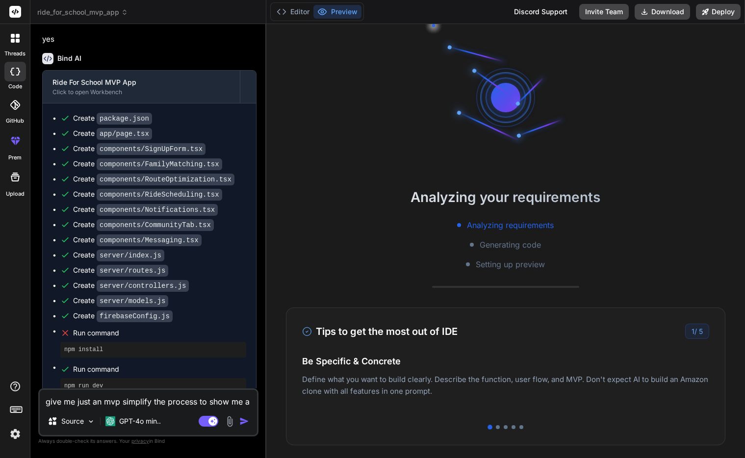
type textarea "x"
type textarea "give me just an mvp simplify the process to show me a"
type textarea "x"
type textarea "give me just an mvp simplify the process to show me a p"
type textarea "x"
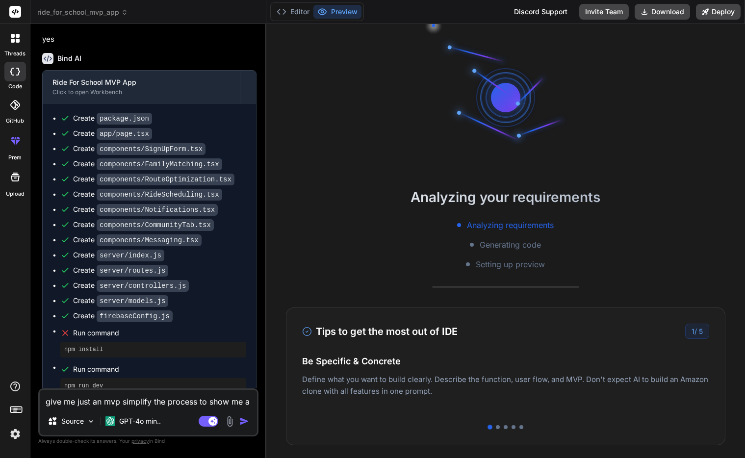
type textarea "give me just an mvp simplify the process to show me a pr"
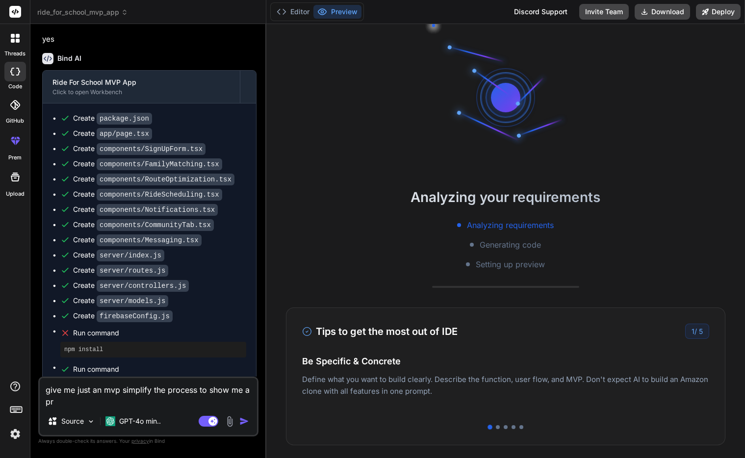
type textarea "x"
type textarea "give me just an mvp simplify the process to show me a pre"
type textarea "x"
type textarea "give me just an mvp simplify the process to show me a prev"
type textarea "x"
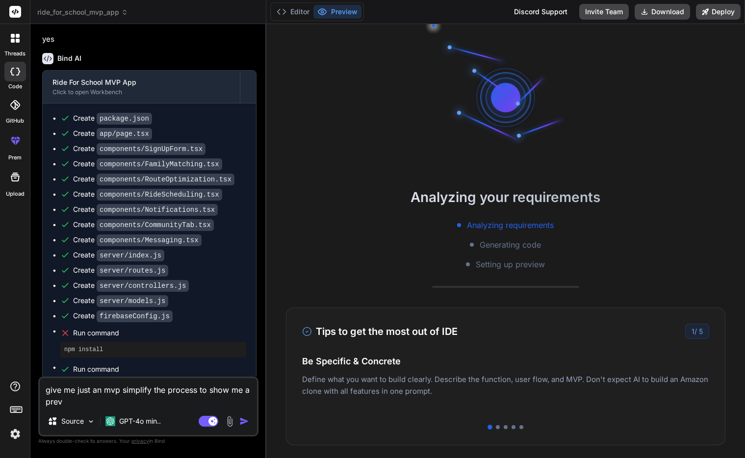
type textarea "give me just an mvp simplify the process to show me a previ"
type textarea "x"
type textarea "give me just an mvp simplify the process to show me a previe"
type textarea "x"
type textarea "give me just an mvp simplify the process to show me a preview"
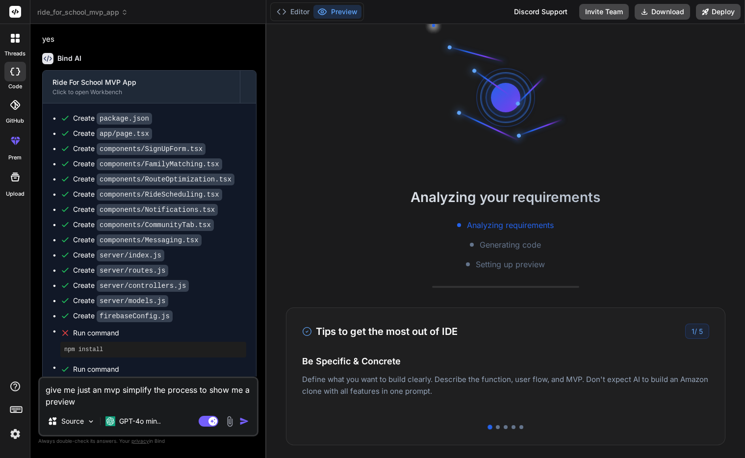
type textarea "x"
type textarea "give me just an mvp simplify the process to show me a preview"
type textarea "x"
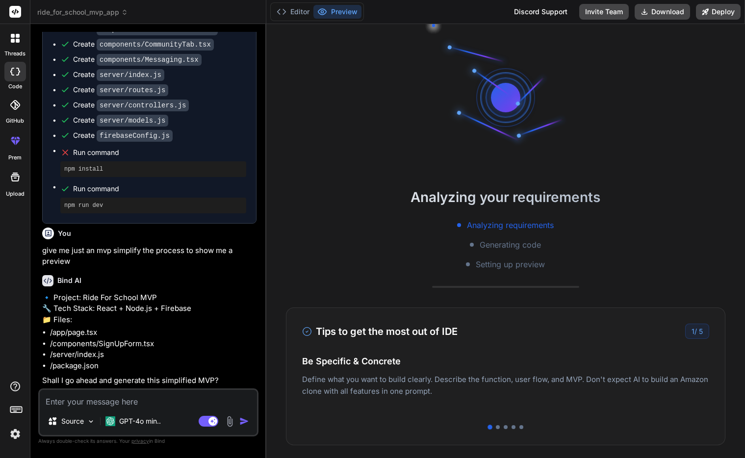
scroll to position [0, 0]
type textarea "x"
type textarea "y"
type textarea "x"
type textarea "yr"
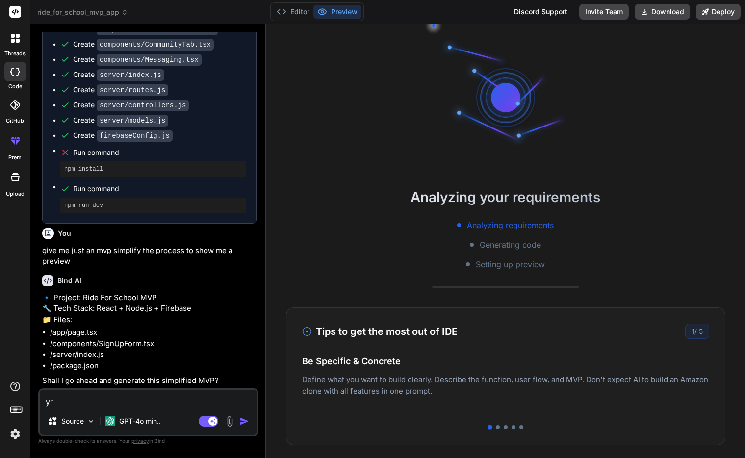
type textarea "x"
type textarea "yrd"
type textarea "x"
type textarea "yr"
type textarea "x"
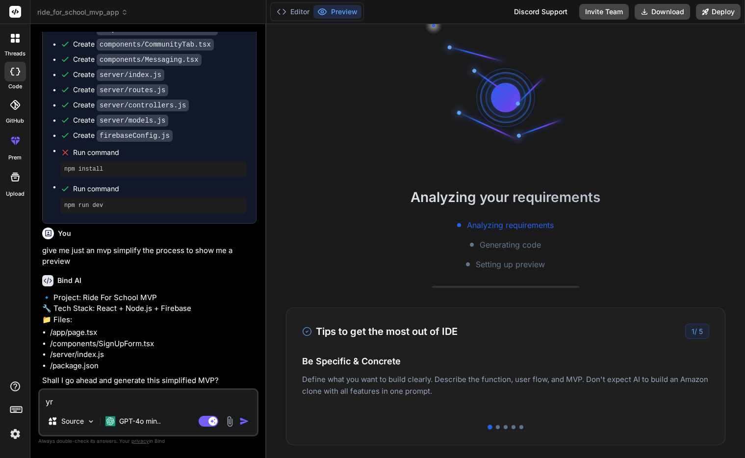
type textarea "y"
type textarea "x"
type textarea "ye"
type textarea "x"
type textarea "yes"
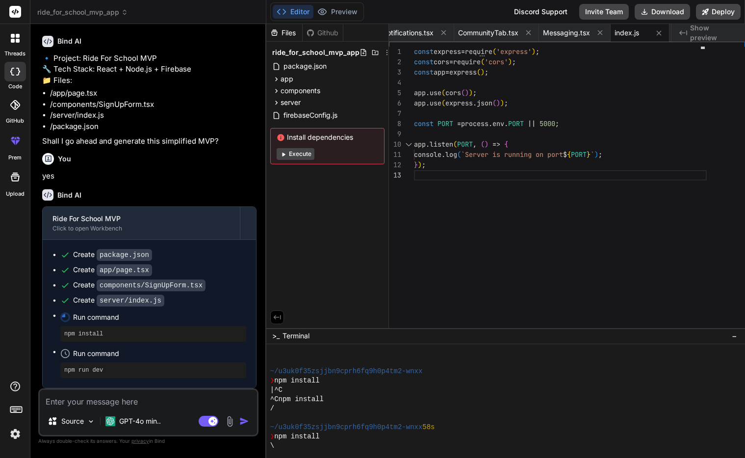
scroll to position [1396, 0]
click at [85, 398] on textarea at bounding box center [148, 399] width 217 height 18
click at [282, 157] on icon at bounding box center [283, 154] width 7 height 7
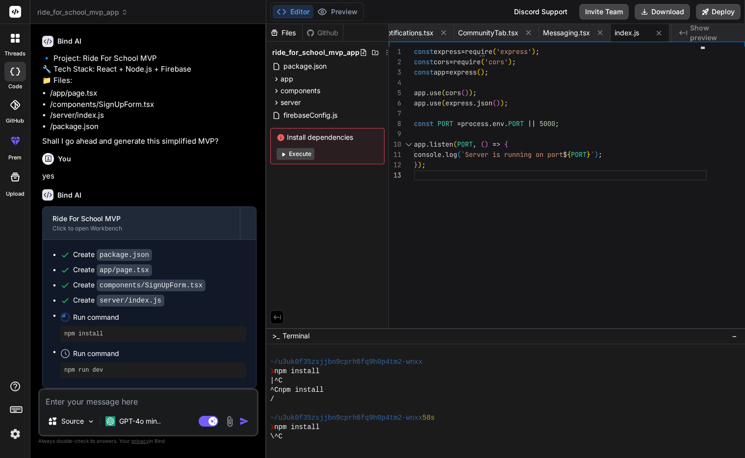
scroll to position [531, 0]
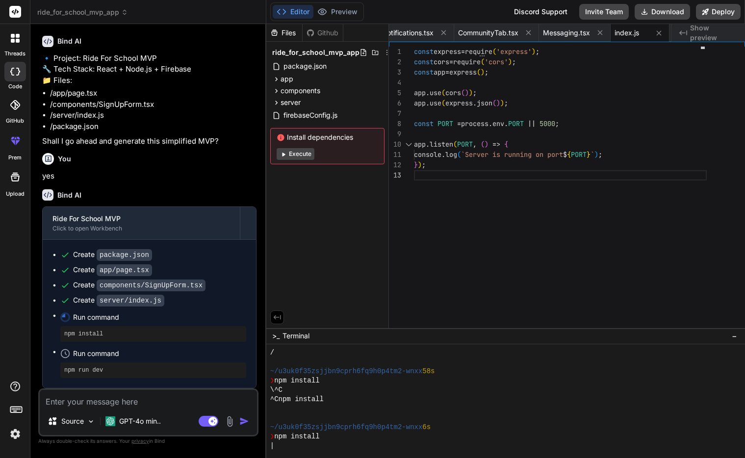
click at [297, 155] on button "Execute" at bounding box center [296, 154] width 38 height 12
click at [297, 154] on button "Execute" at bounding box center [296, 154] width 38 height 12
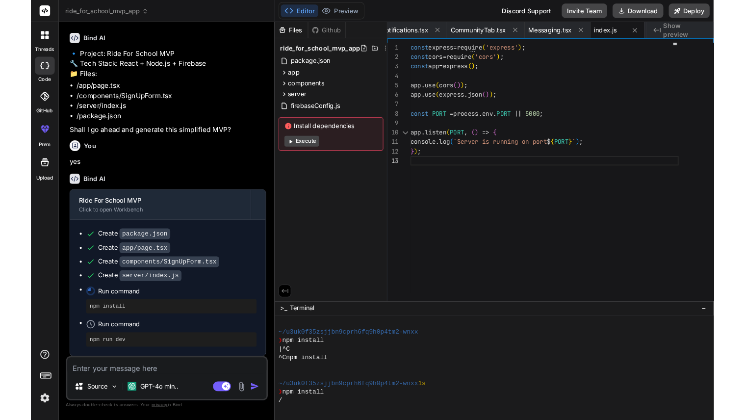
scroll to position [708, 0]
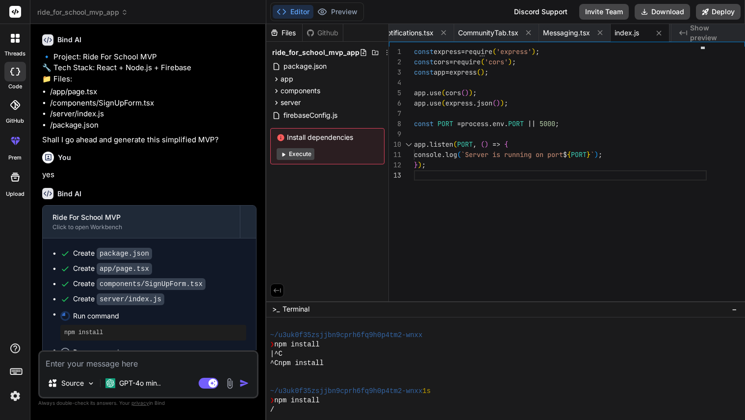
click at [294, 149] on button "Execute" at bounding box center [296, 154] width 38 height 12
click at [137, 365] on textarea at bounding box center [148, 361] width 217 height 18
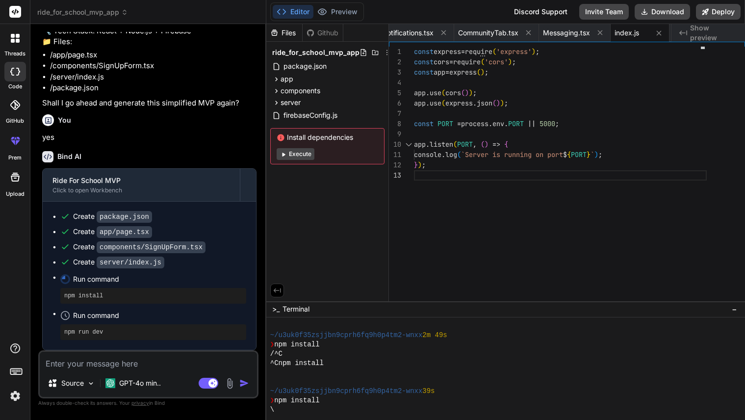
scroll to position [1881, 0]
click at [296, 155] on button "Execute" at bounding box center [296, 154] width 38 height 12
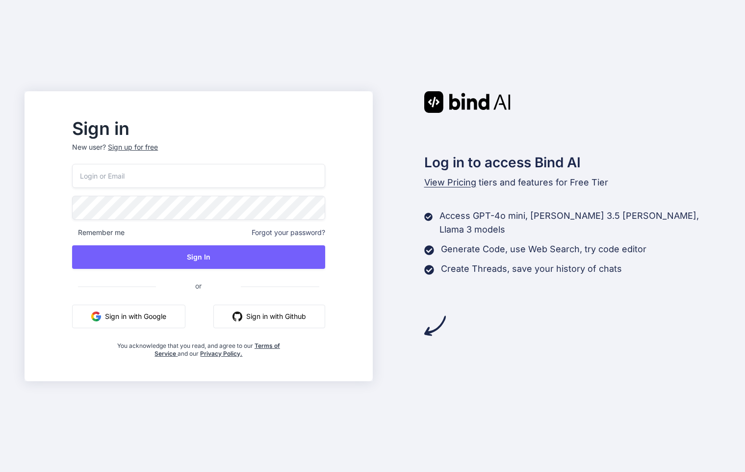
click at [161, 315] on button "Sign in with Google" at bounding box center [128, 317] width 113 height 24
